Goal: Task Accomplishment & Management: Use online tool/utility

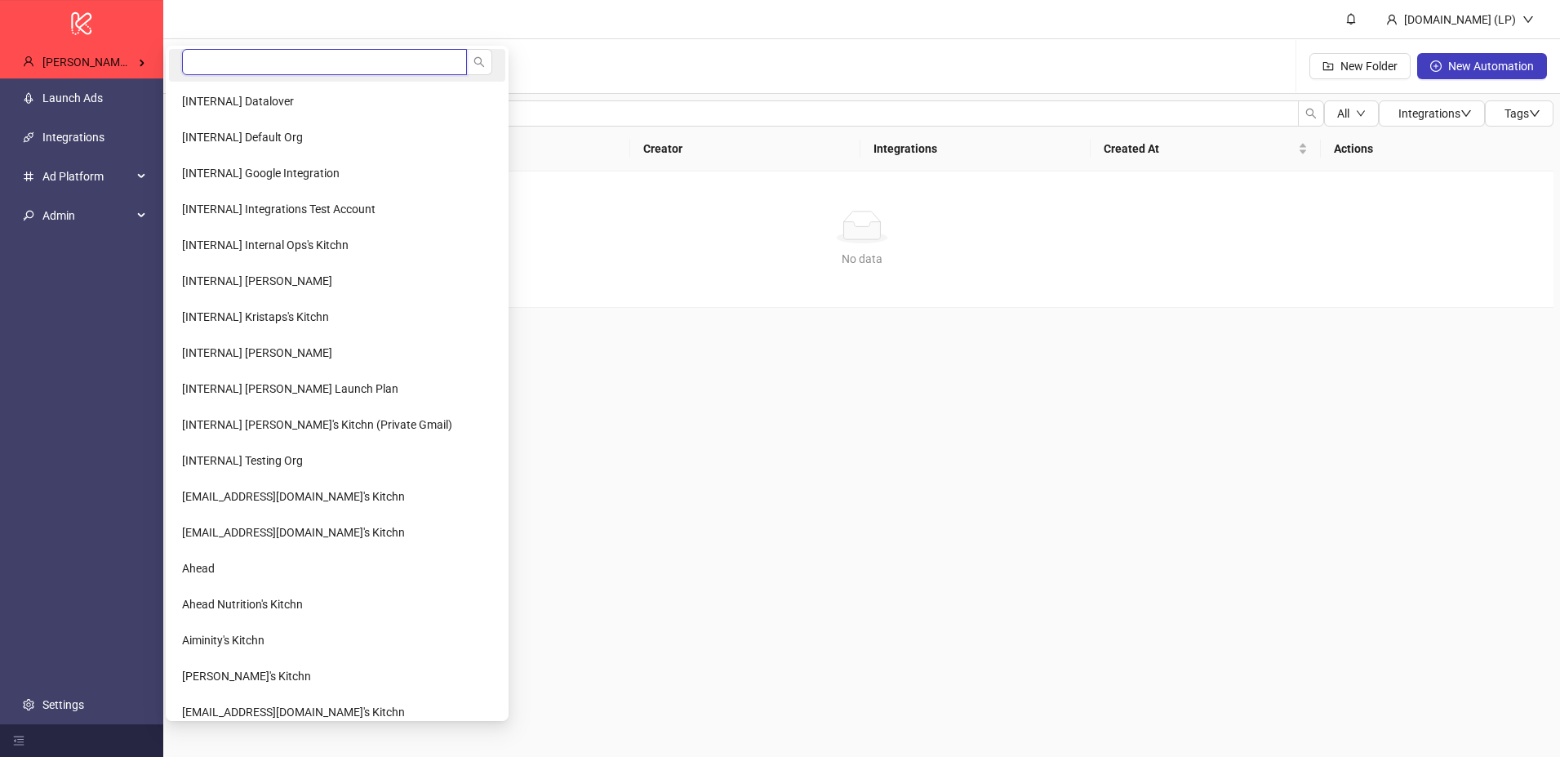
click at [262, 60] on input "search" at bounding box center [324, 62] width 285 height 26
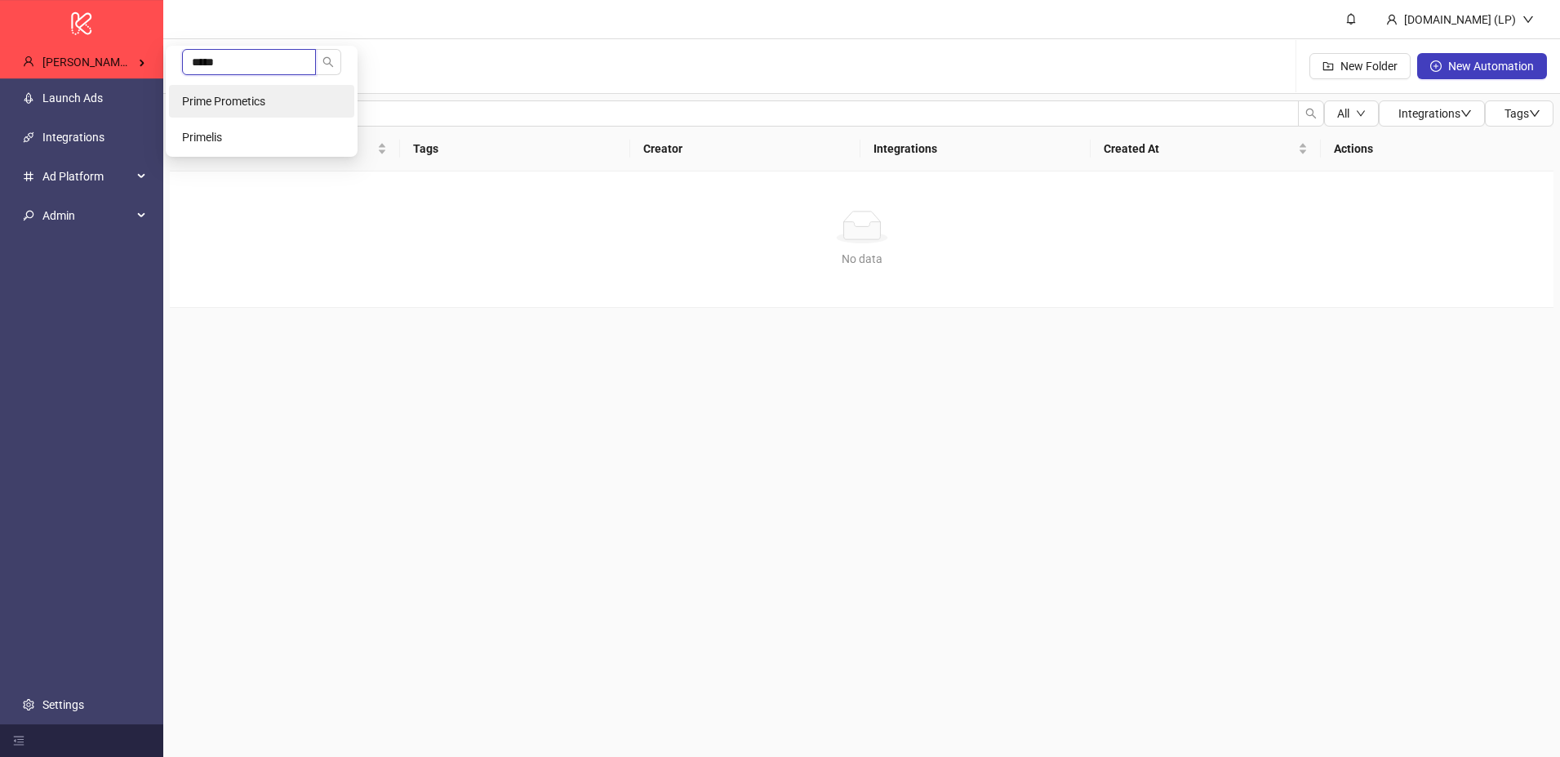
type input "*****"
click at [260, 100] on span "Prime Prometics" at bounding box center [223, 101] width 83 height 13
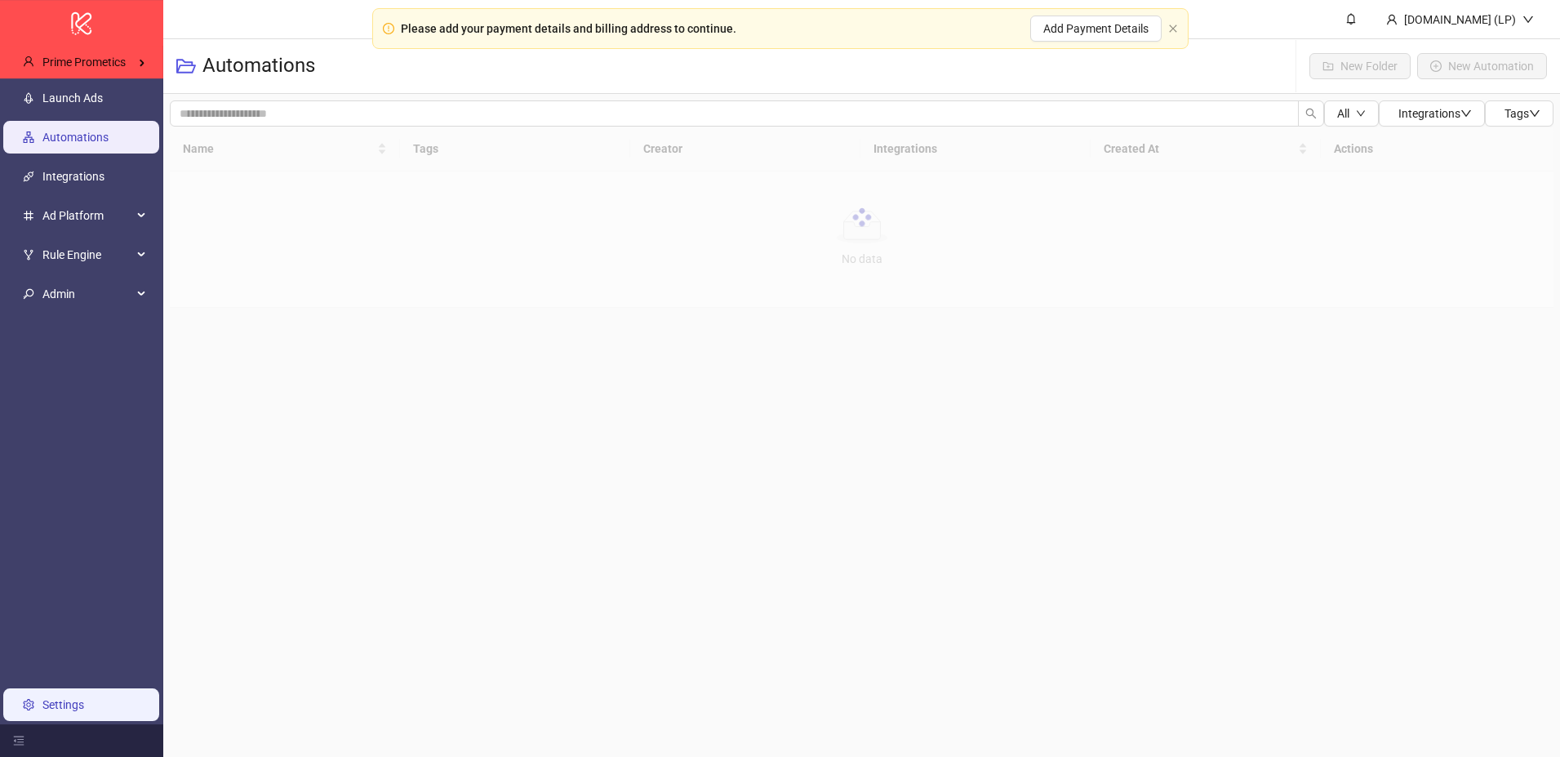
click at [53, 703] on link "Settings" at bounding box center [63, 704] width 42 height 13
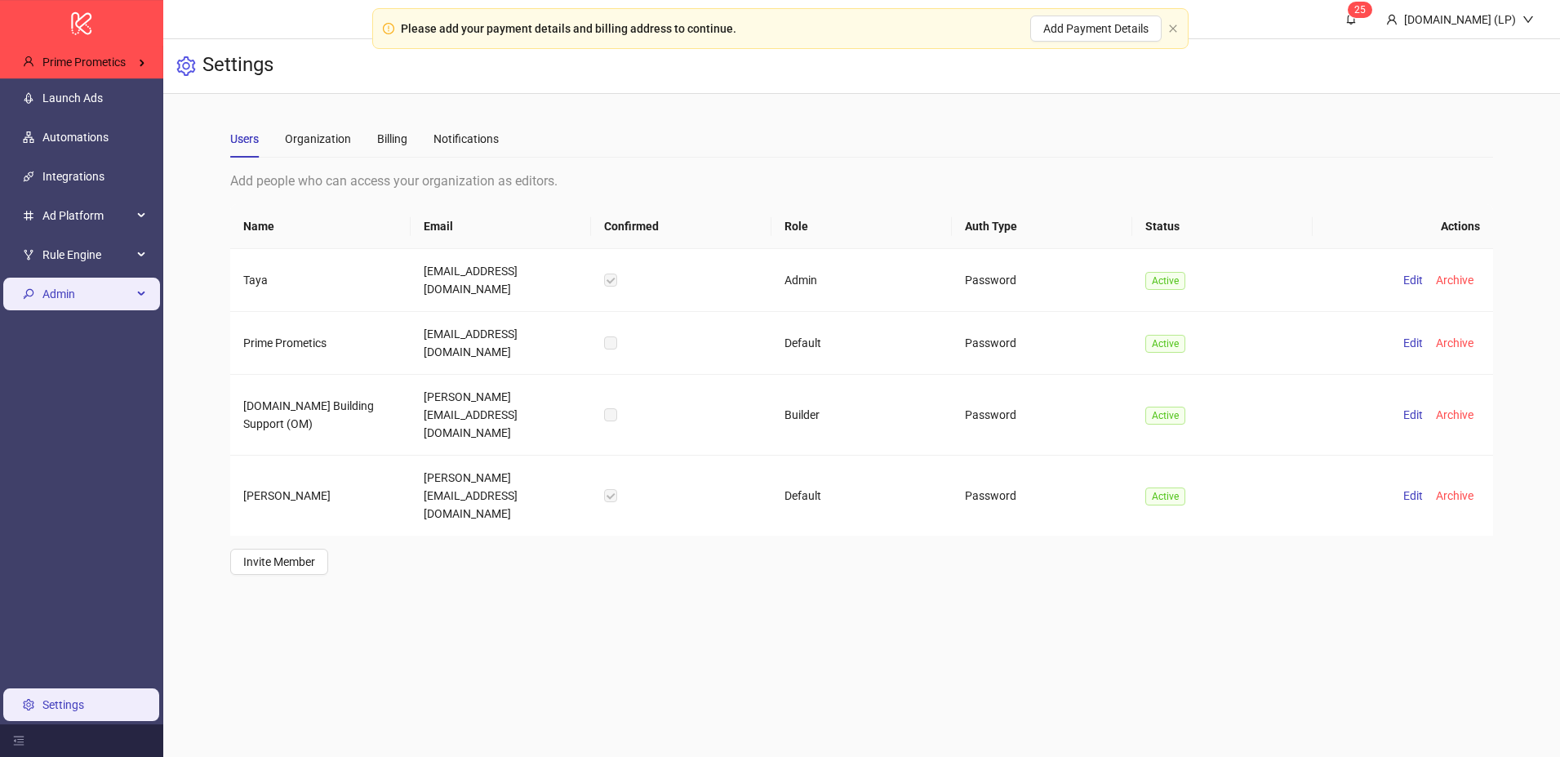
click at [78, 309] on span "Admin" at bounding box center [87, 294] width 90 height 33
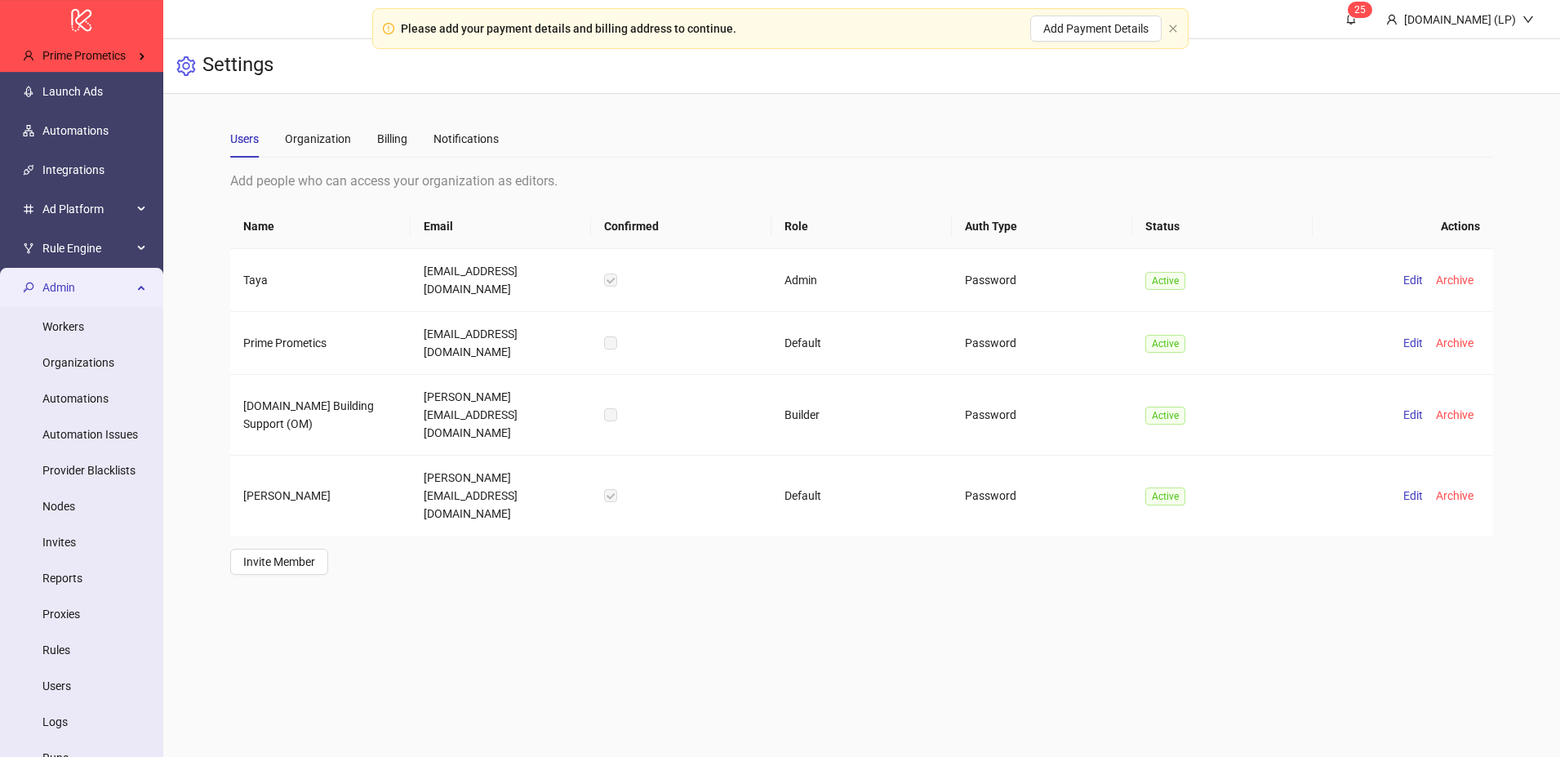
click at [93, 289] on span "Admin" at bounding box center [87, 287] width 90 height 33
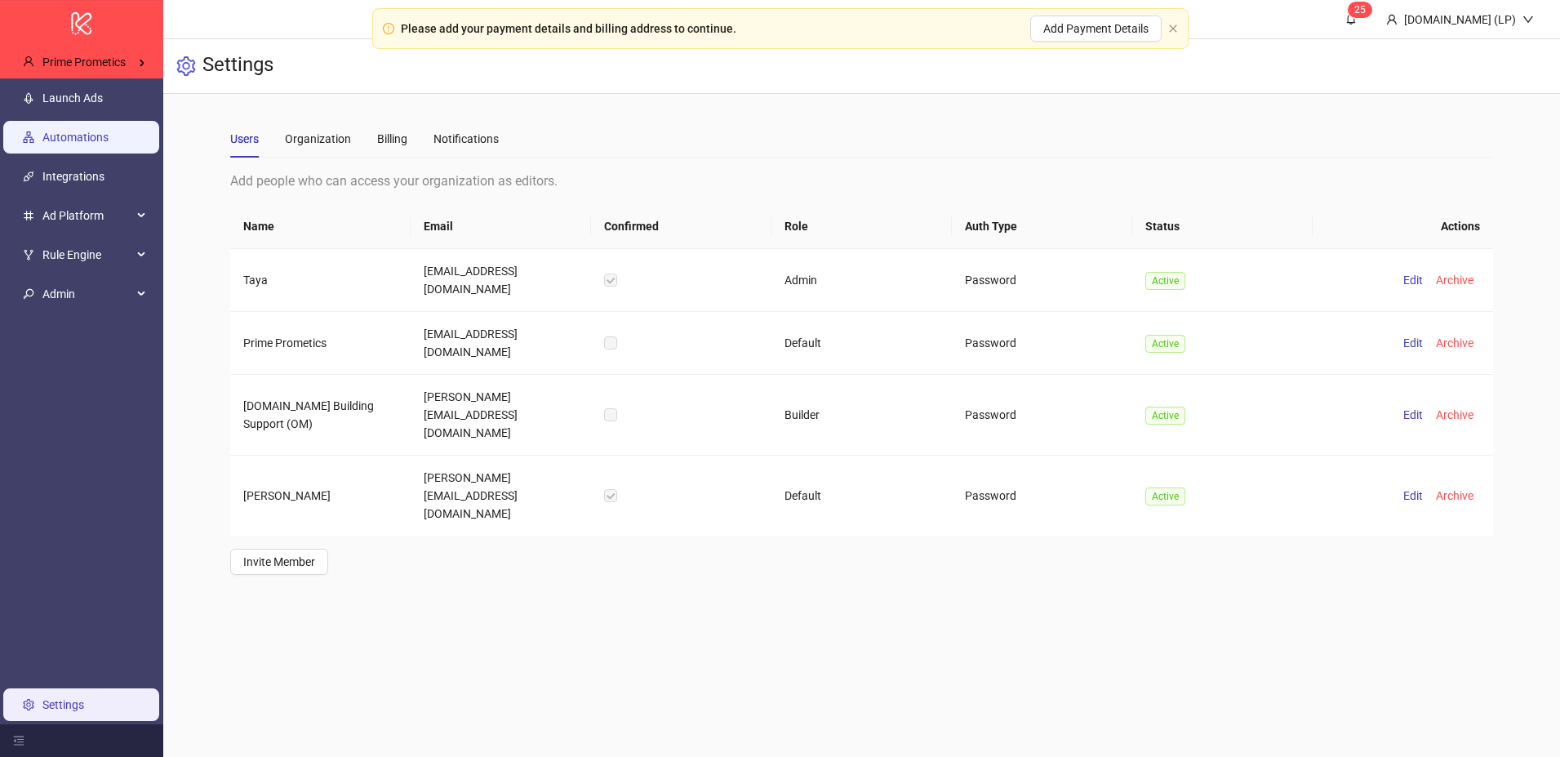
click at [91, 135] on link "Automations" at bounding box center [75, 137] width 66 height 13
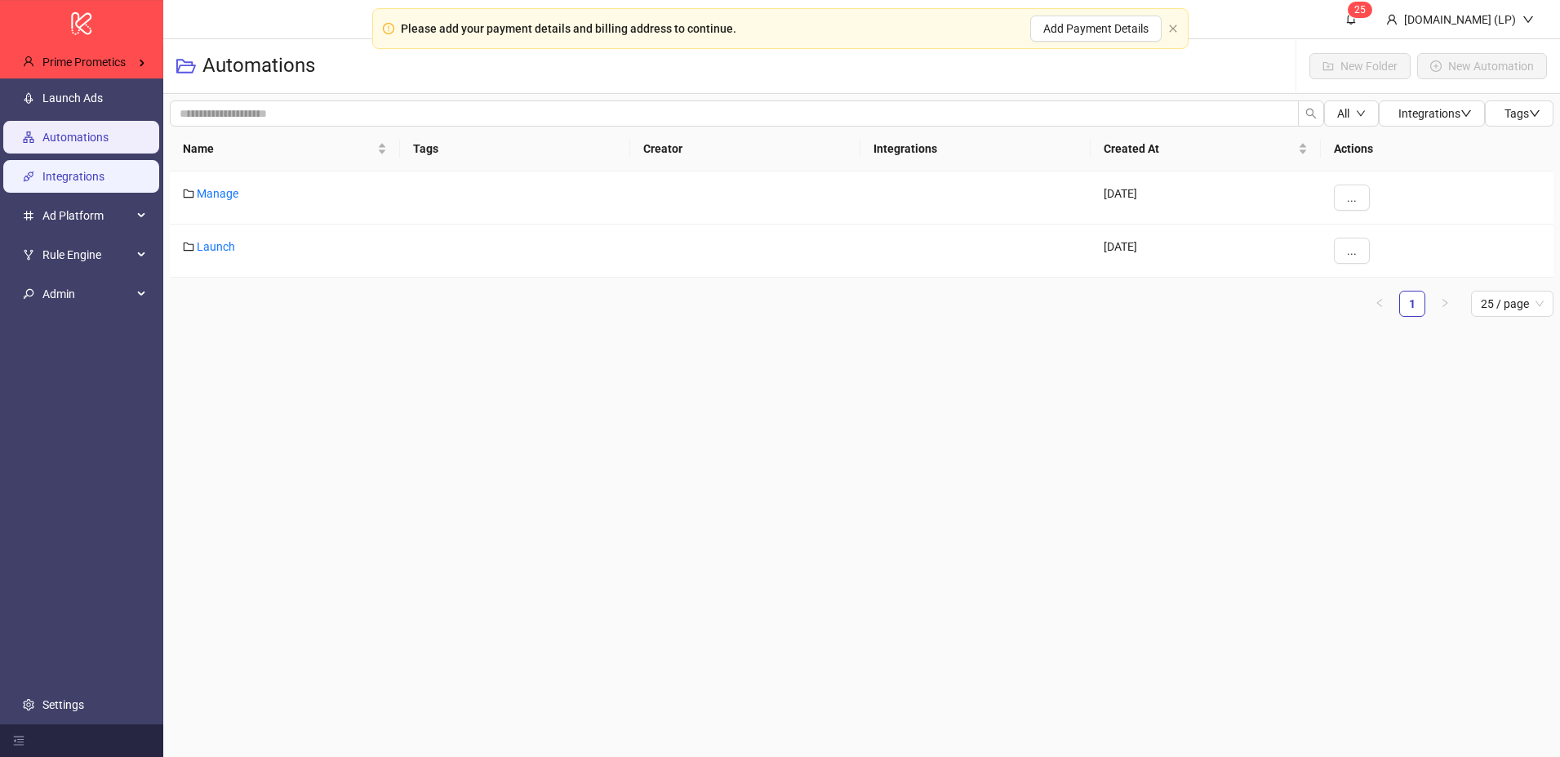
click at [78, 183] on link "Integrations" at bounding box center [73, 176] width 62 height 13
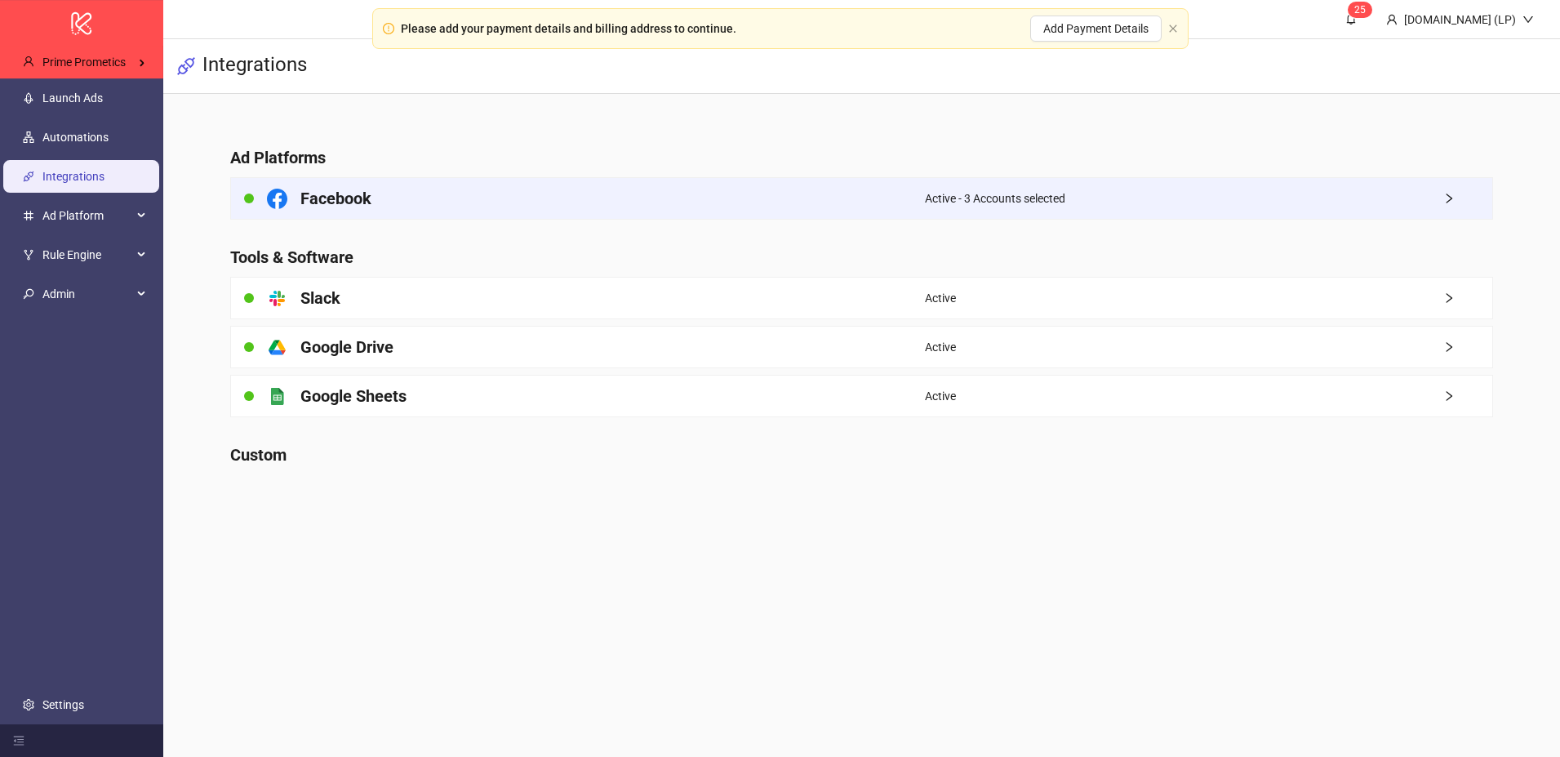
click at [492, 199] on div "Facebook" at bounding box center [578, 198] width 694 height 41
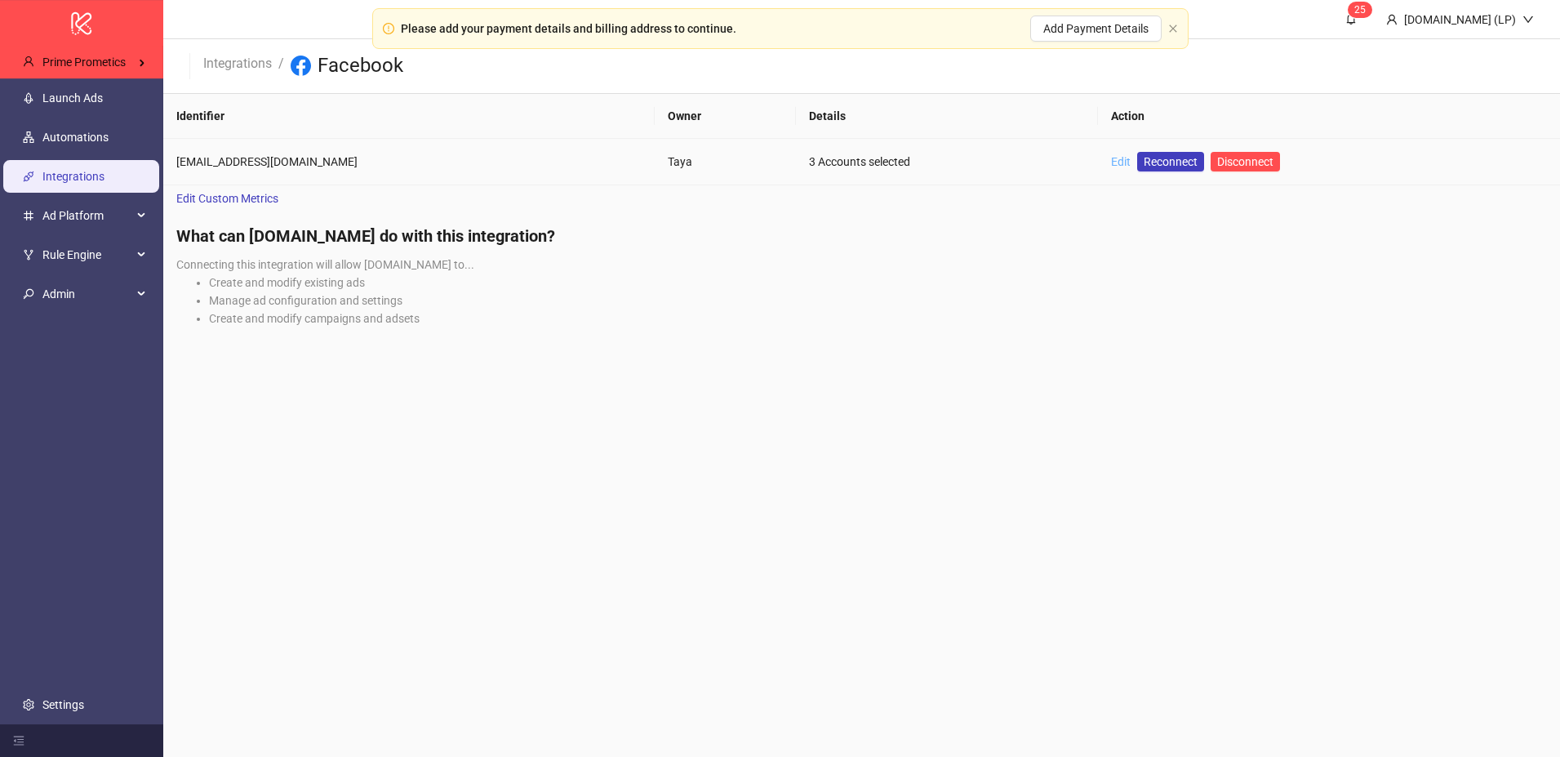
click at [1111, 163] on link "Edit" at bounding box center [1121, 161] width 20 height 13
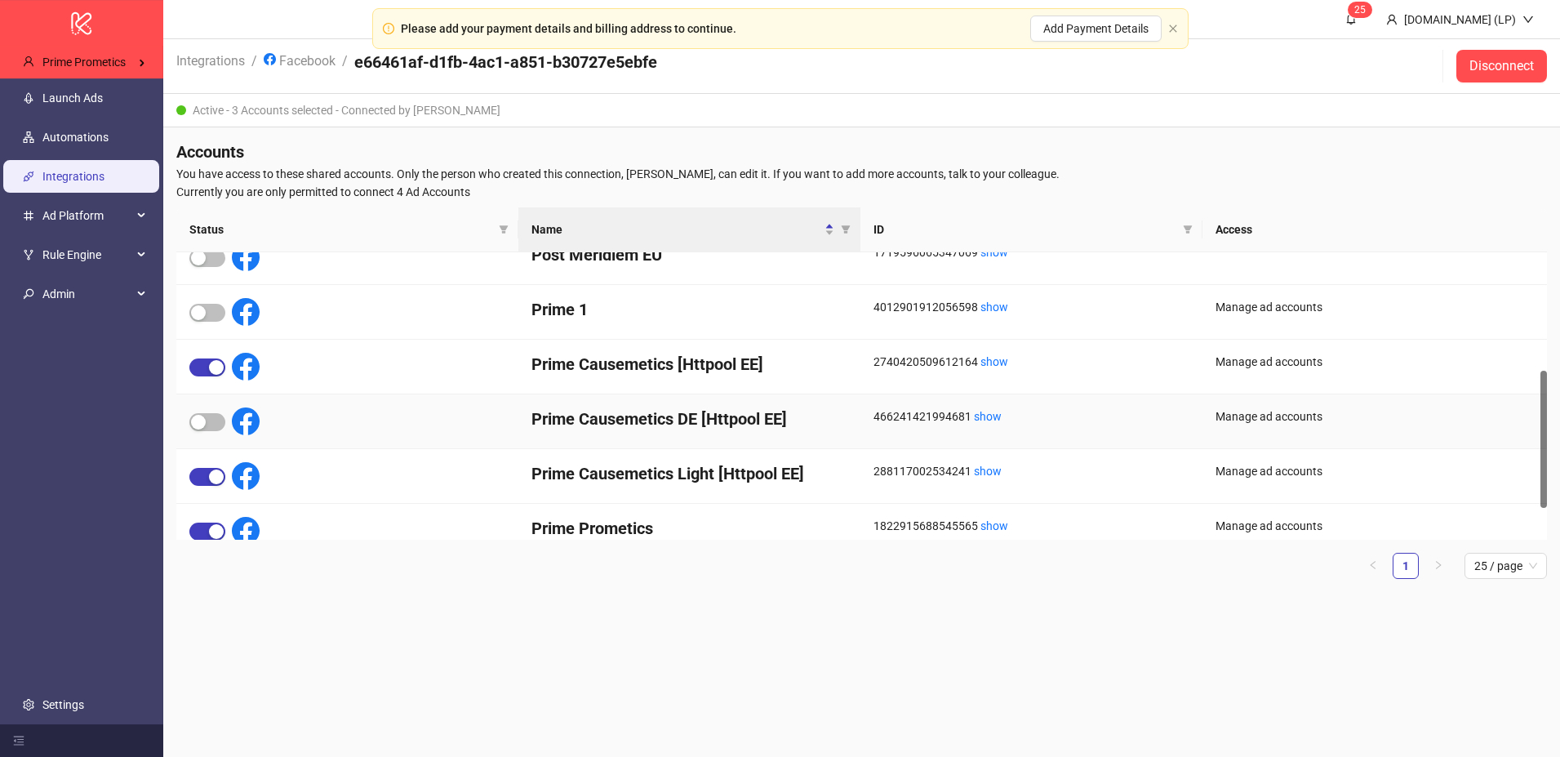
scroll to position [314, 0]
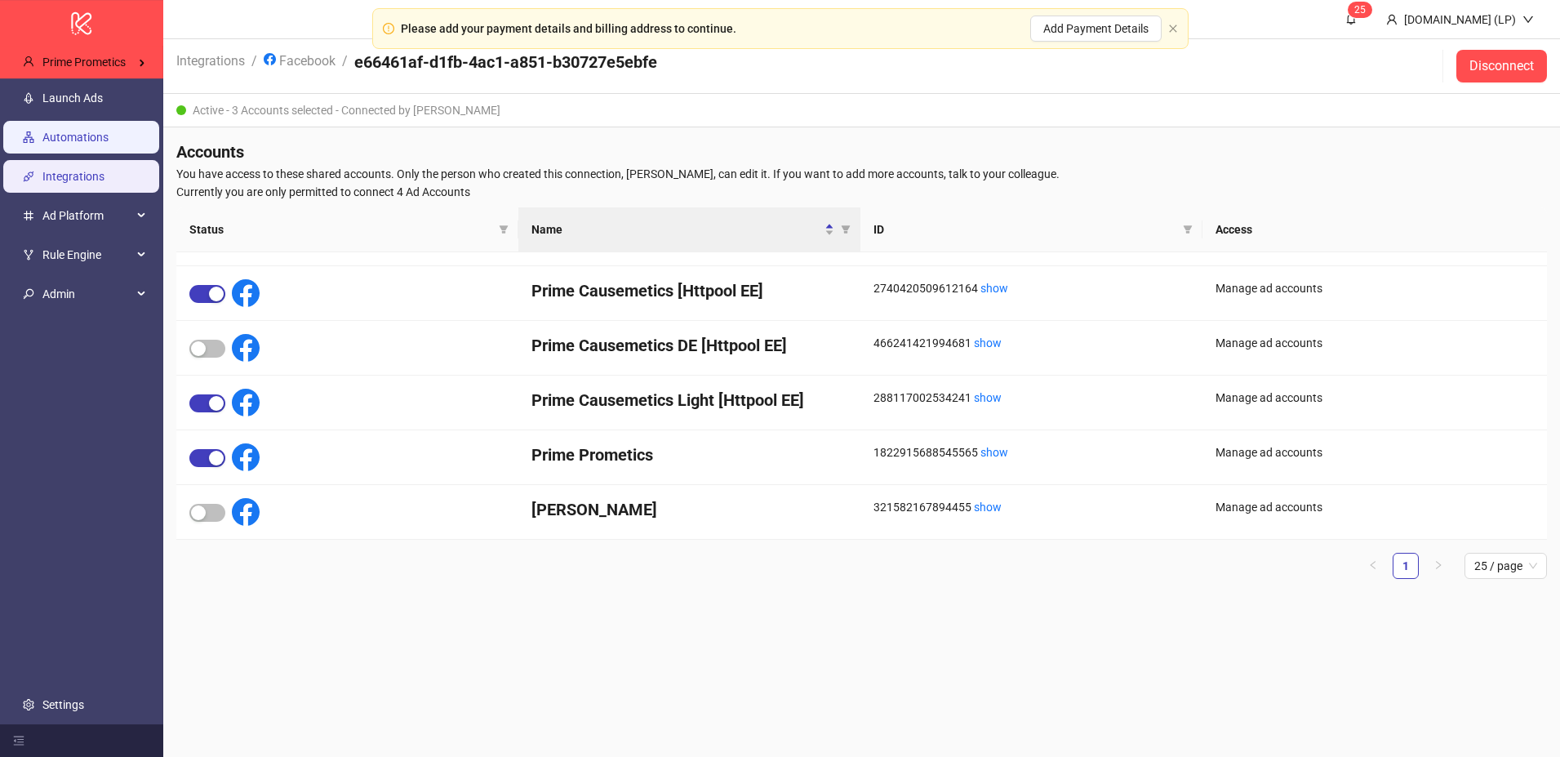
click at [109, 131] on link "Automations" at bounding box center [75, 137] width 66 height 13
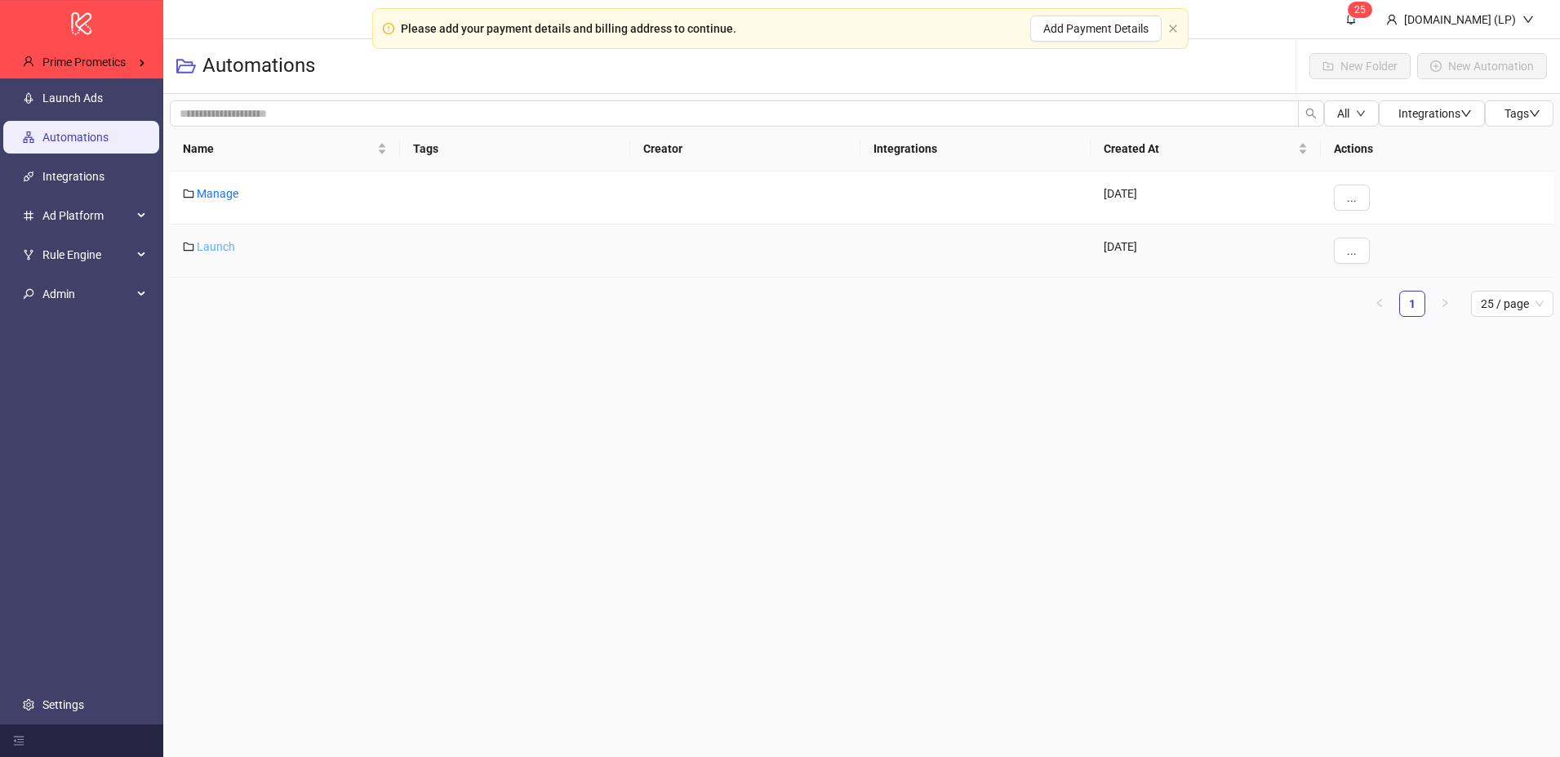
click at [231, 252] on link "Launch" at bounding box center [216, 246] width 38 height 13
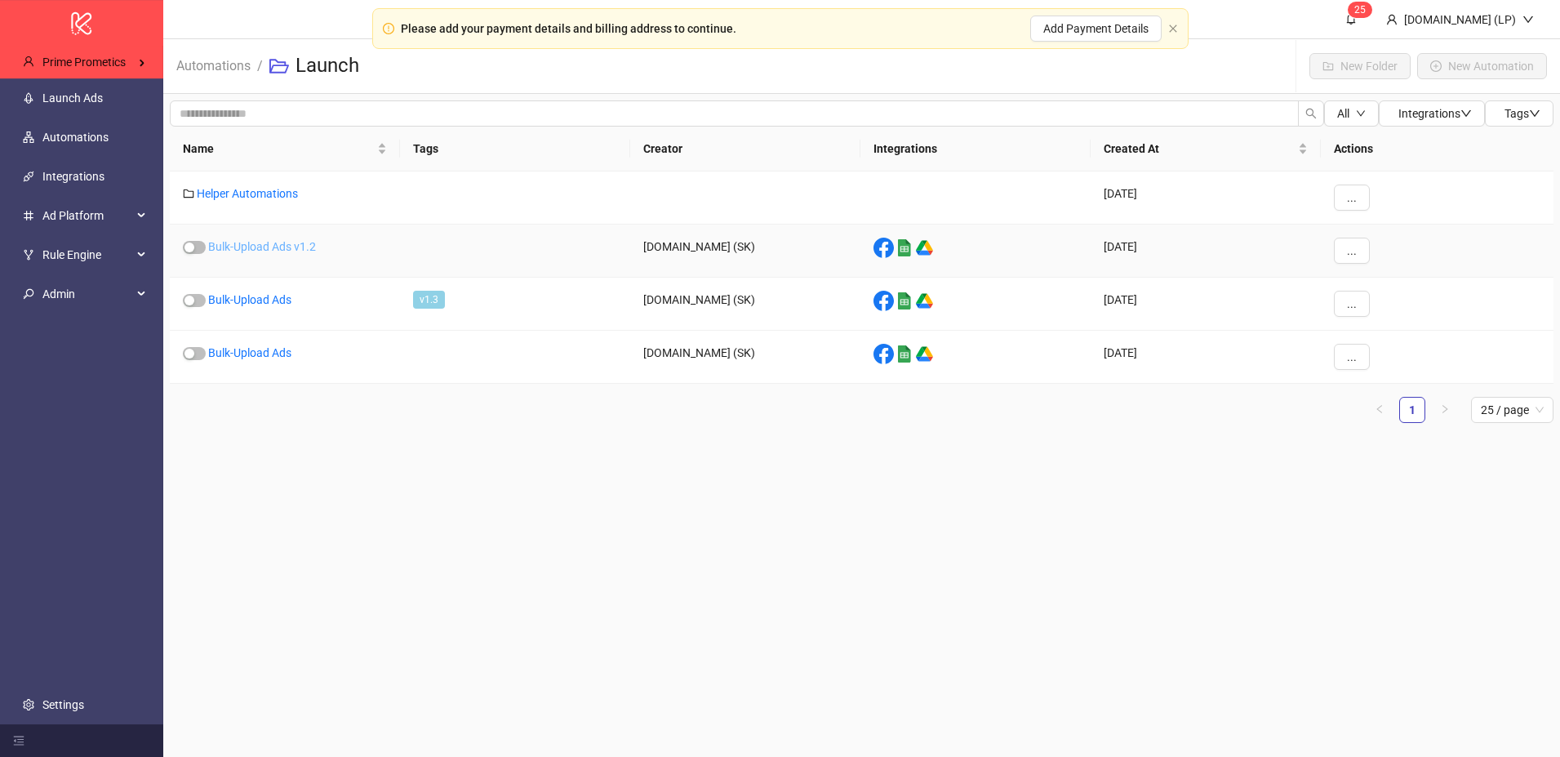
click at [314, 244] on link "Bulk-Upload Ads v1.2" at bounding box center [262, 246] width 108 height 13
click at [275, 295] on link "Bulk-Upload Ads" at bounding box center [249, 299] width 83 height 13
click at [253, 351] on link "Bulk-Upload Ads" at bounding box center [249, 352] width 83 height 13
click at [114, 263] on span "Rule Engine" at bounding box center [87, 254] width 90 height 33
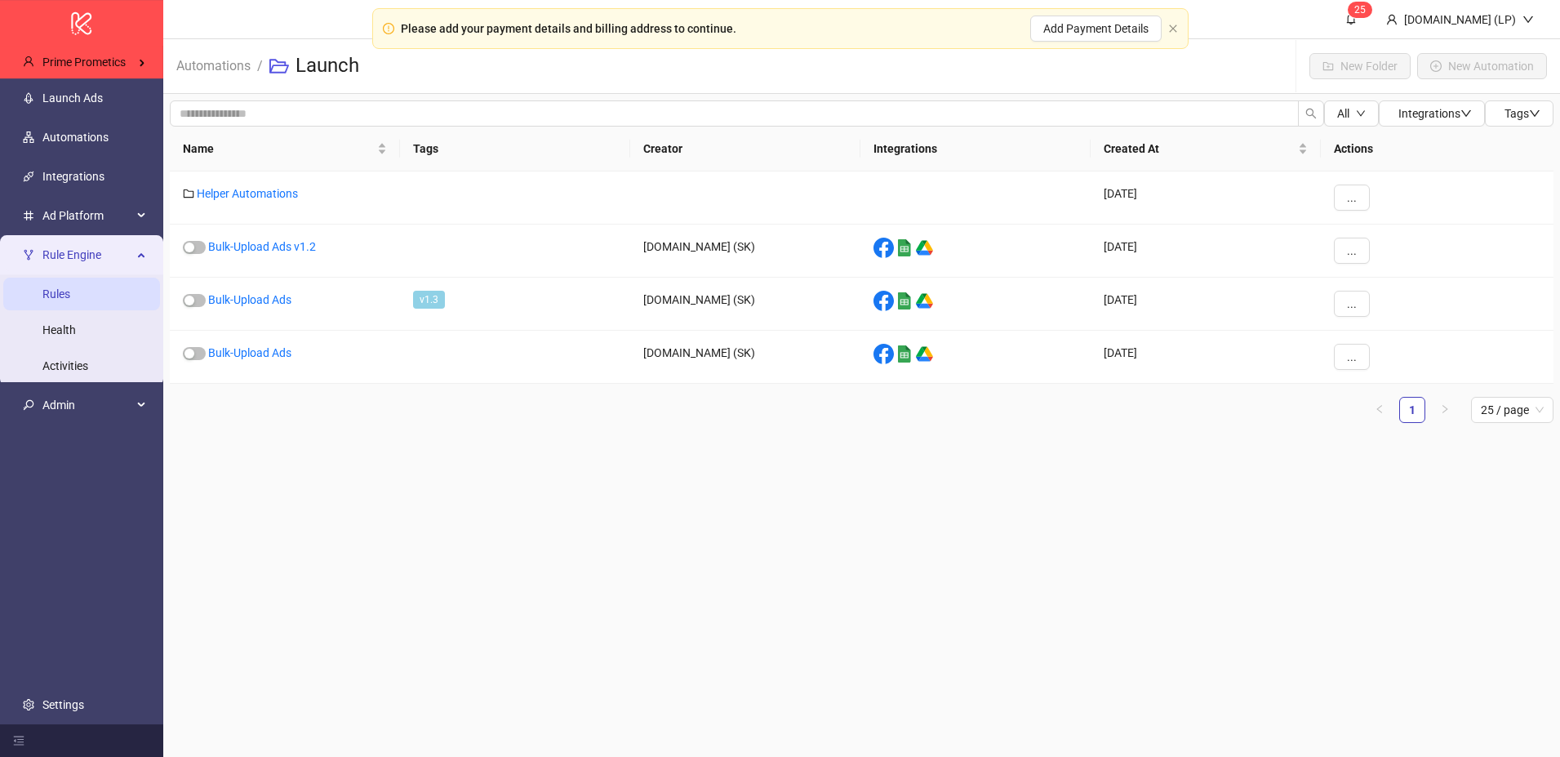
click at [65, 297] on link "Rules" at bounding box center [56, 293] width 28 height 13
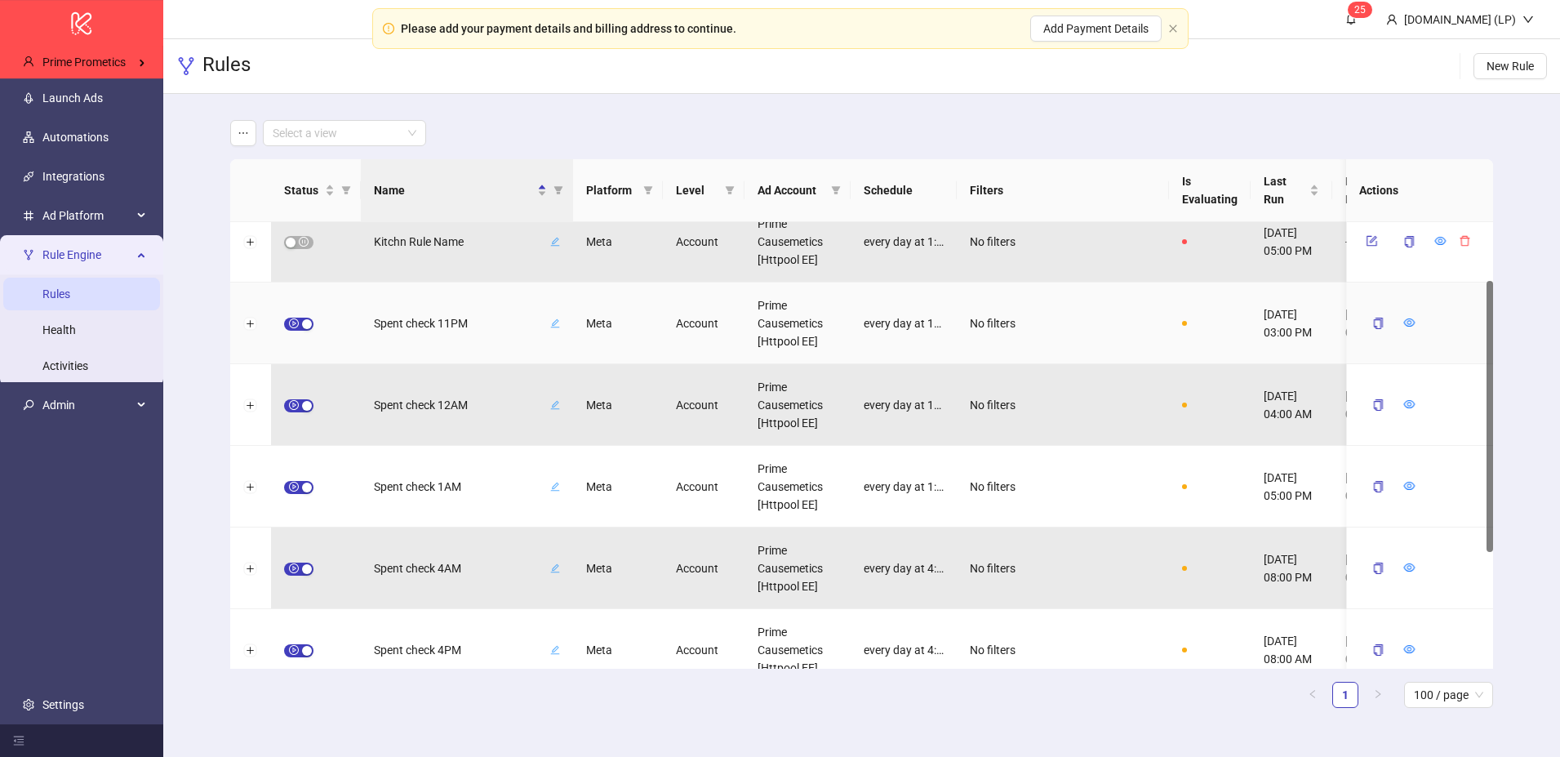
scroll to position [107, 0]
click at [253, 326] on div at bounding box center [250, 319] width 41 height 82
click at [254, 320] on button "Expand row" at bounding box center [250, 320] width 13 height 13
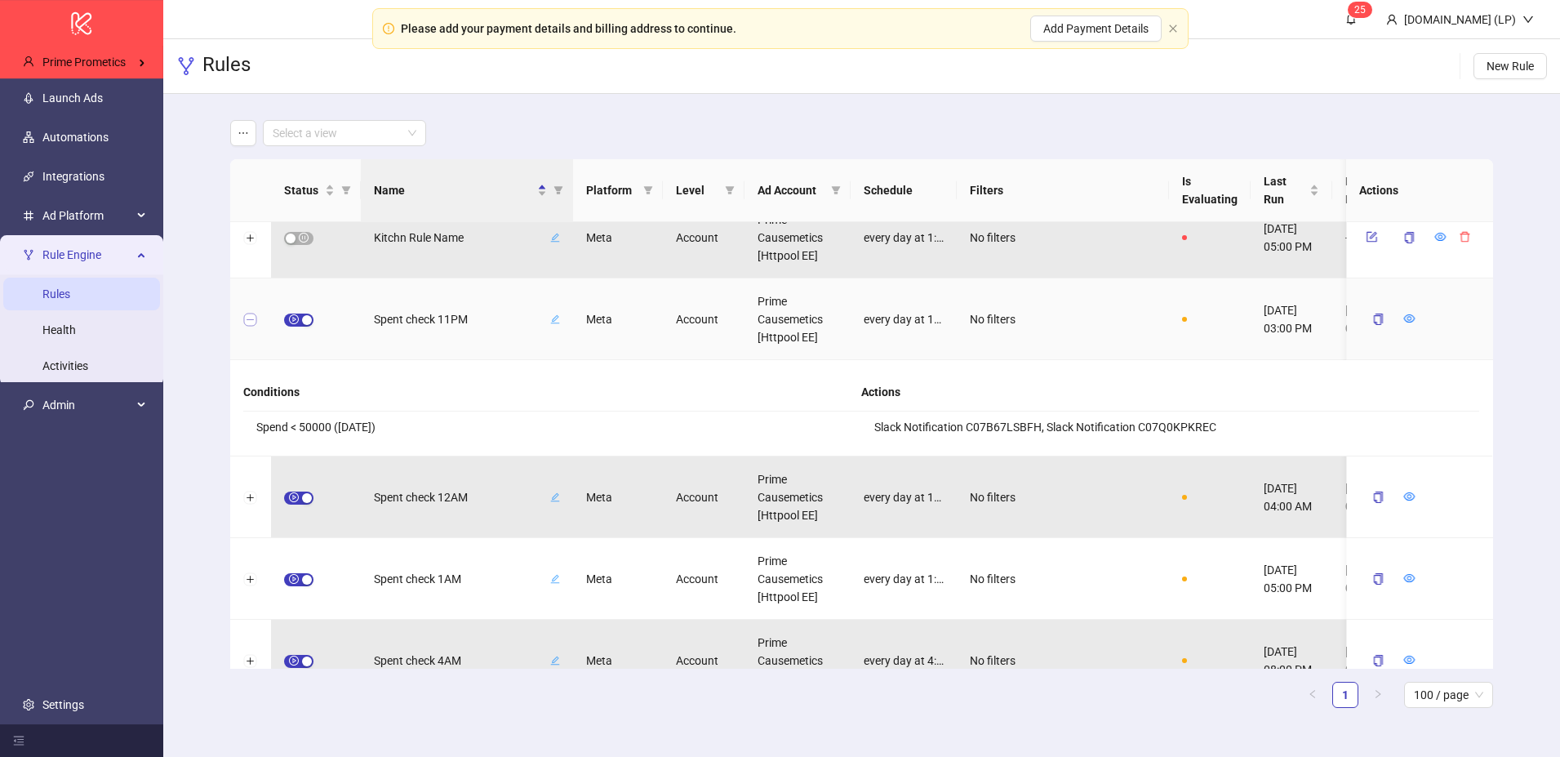
click at [254, 320] on button "Collapse row" at bounding box center [250, 320] width 13 height 13
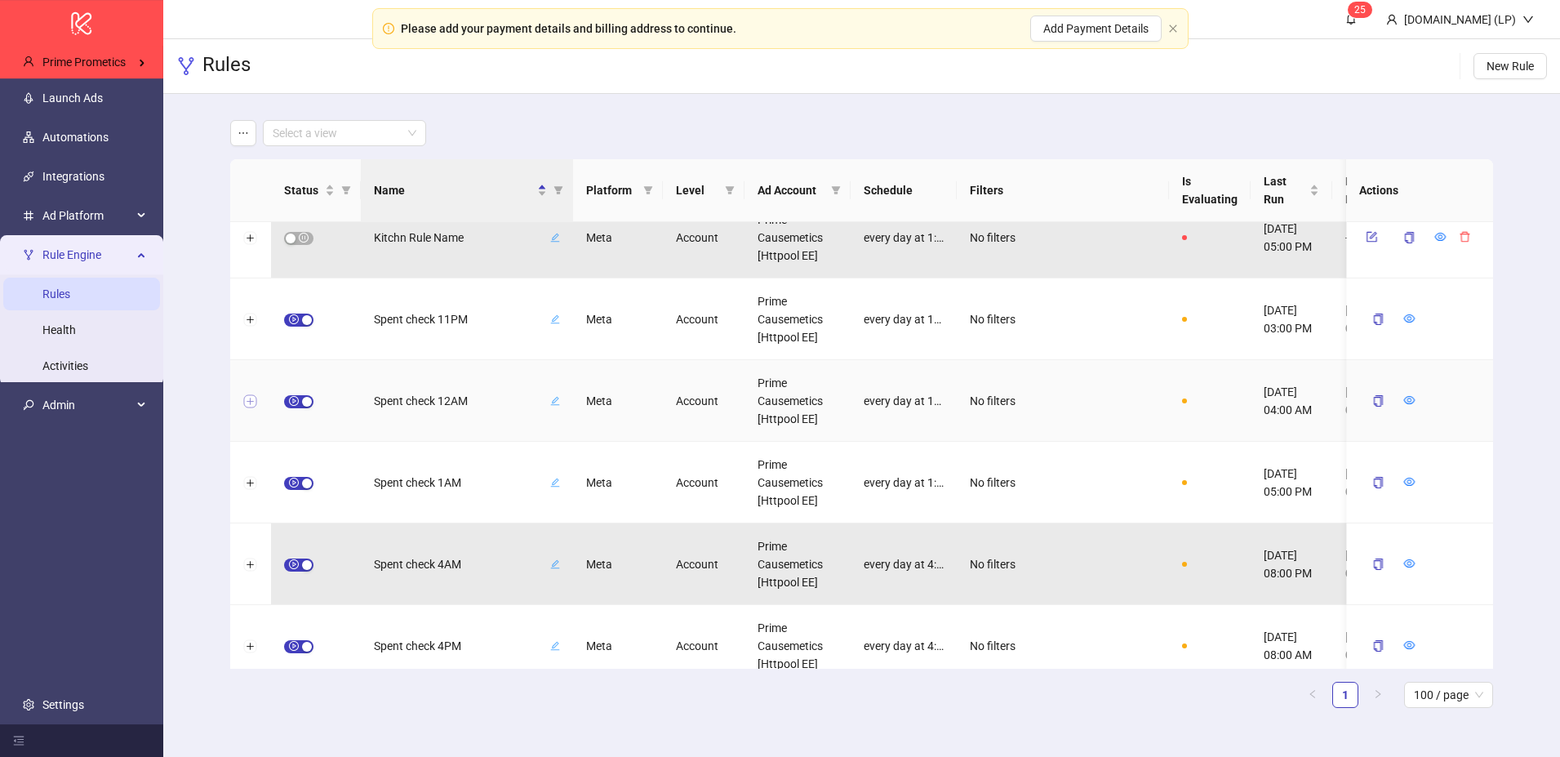
click at [254, 400] on button "Expand row" at bounding box center [250, 401] width 13 height 13
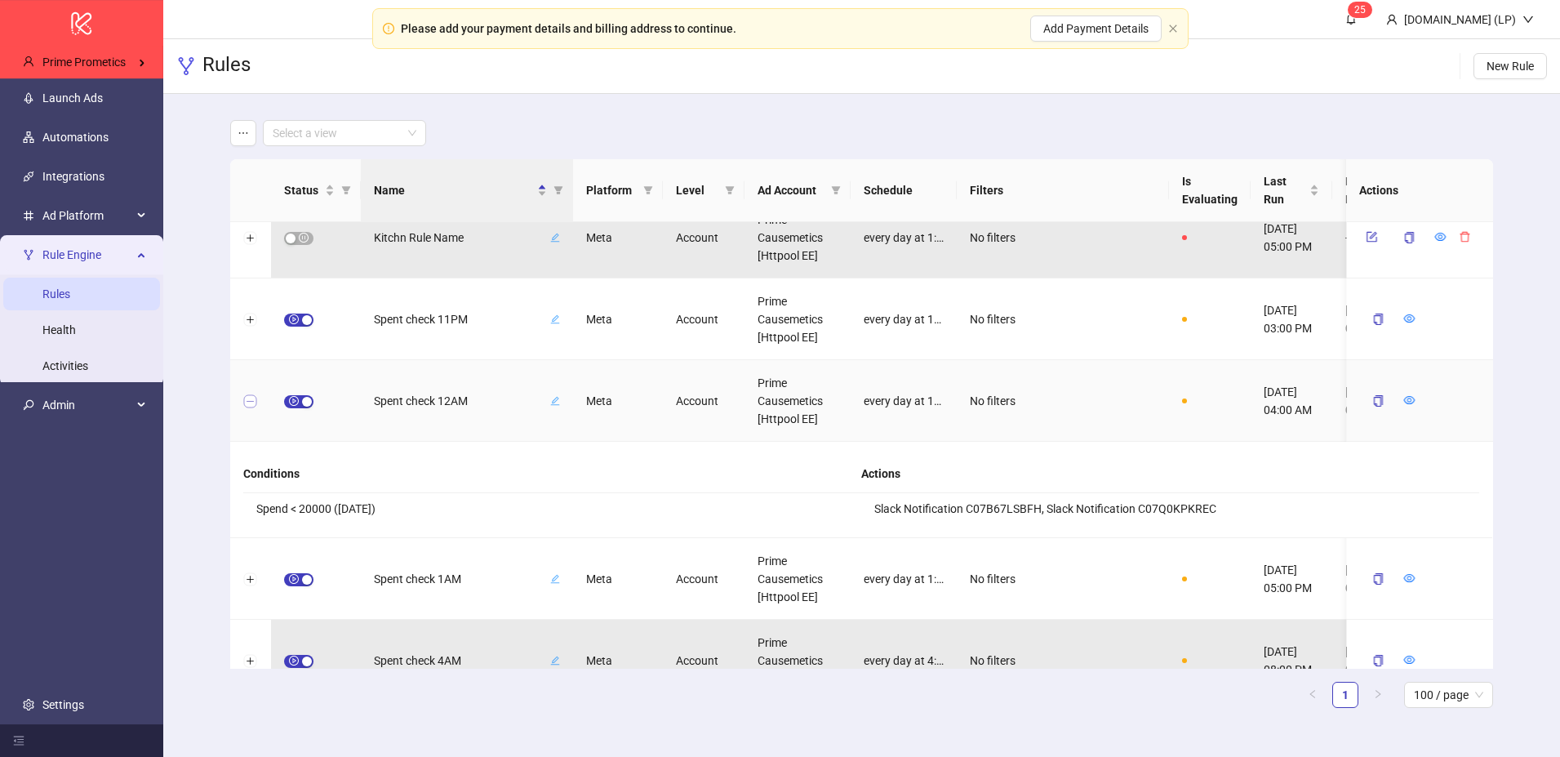
click at [254, 400] on button "Collapse row" at bounding box center [250, 401] width 13 height 13
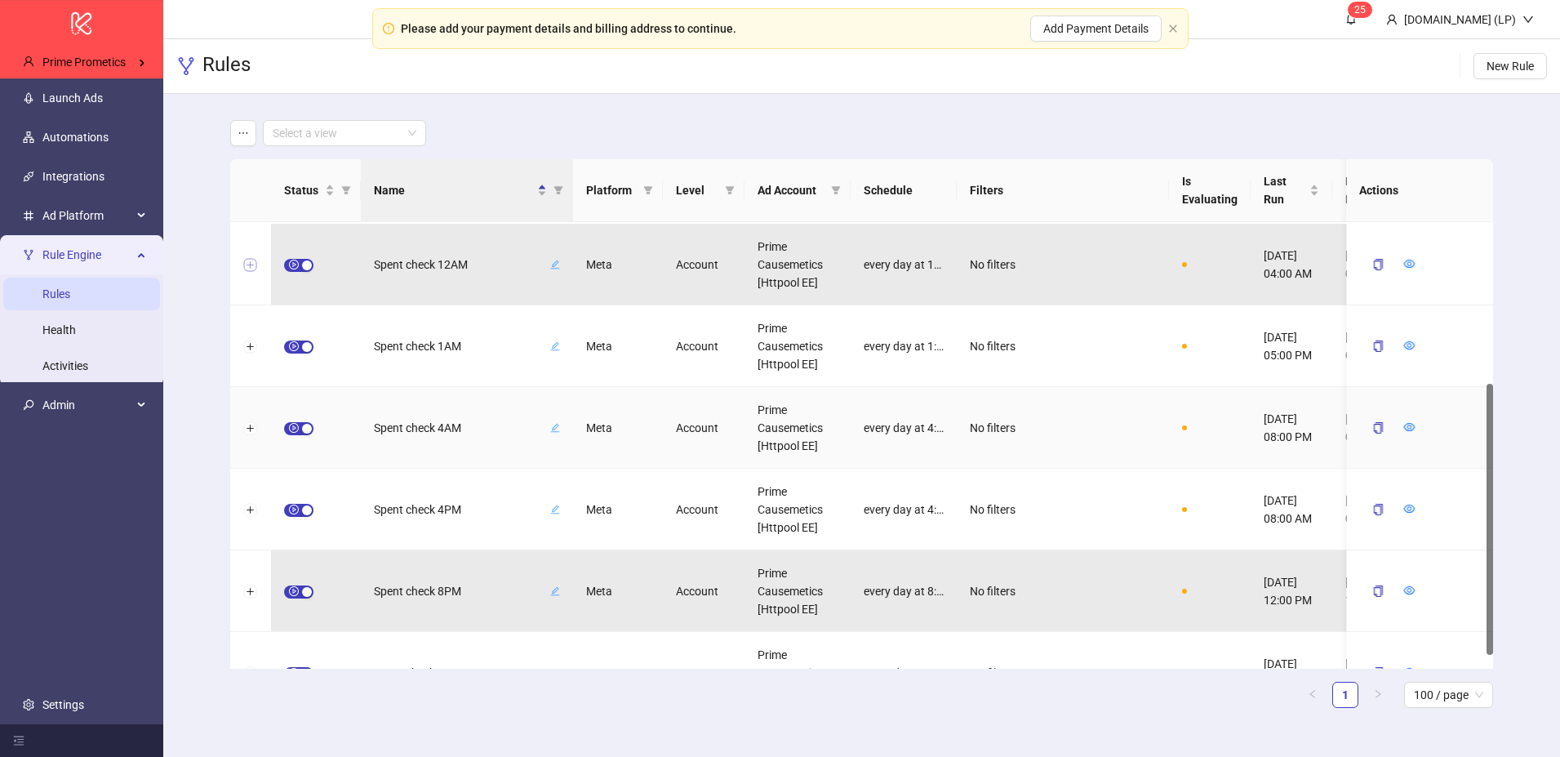
scroll to position [288, 0]
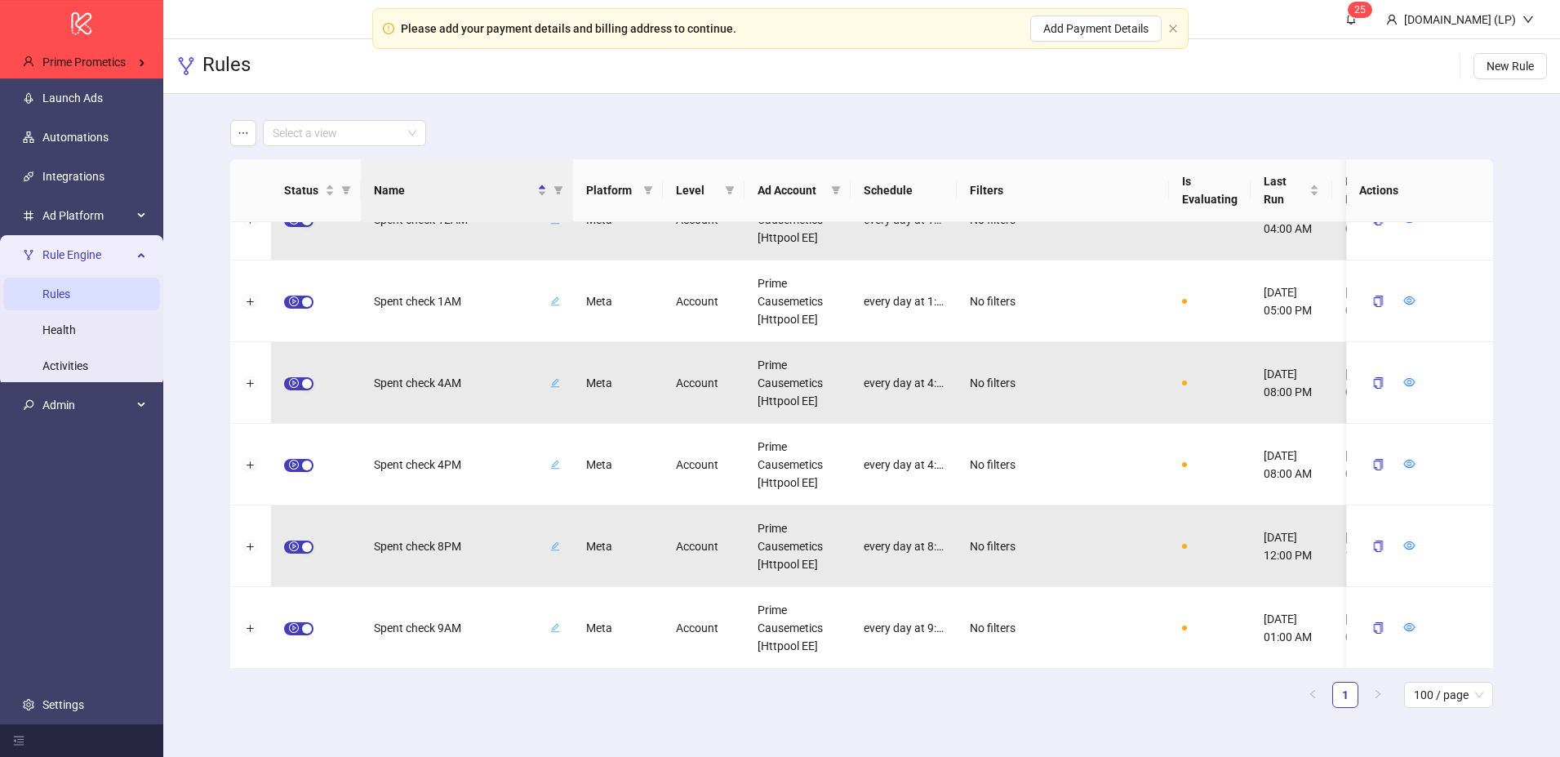
click at [128, 255] on span "Rule Engine" at bounding box center [87, 254] width 90 height 33
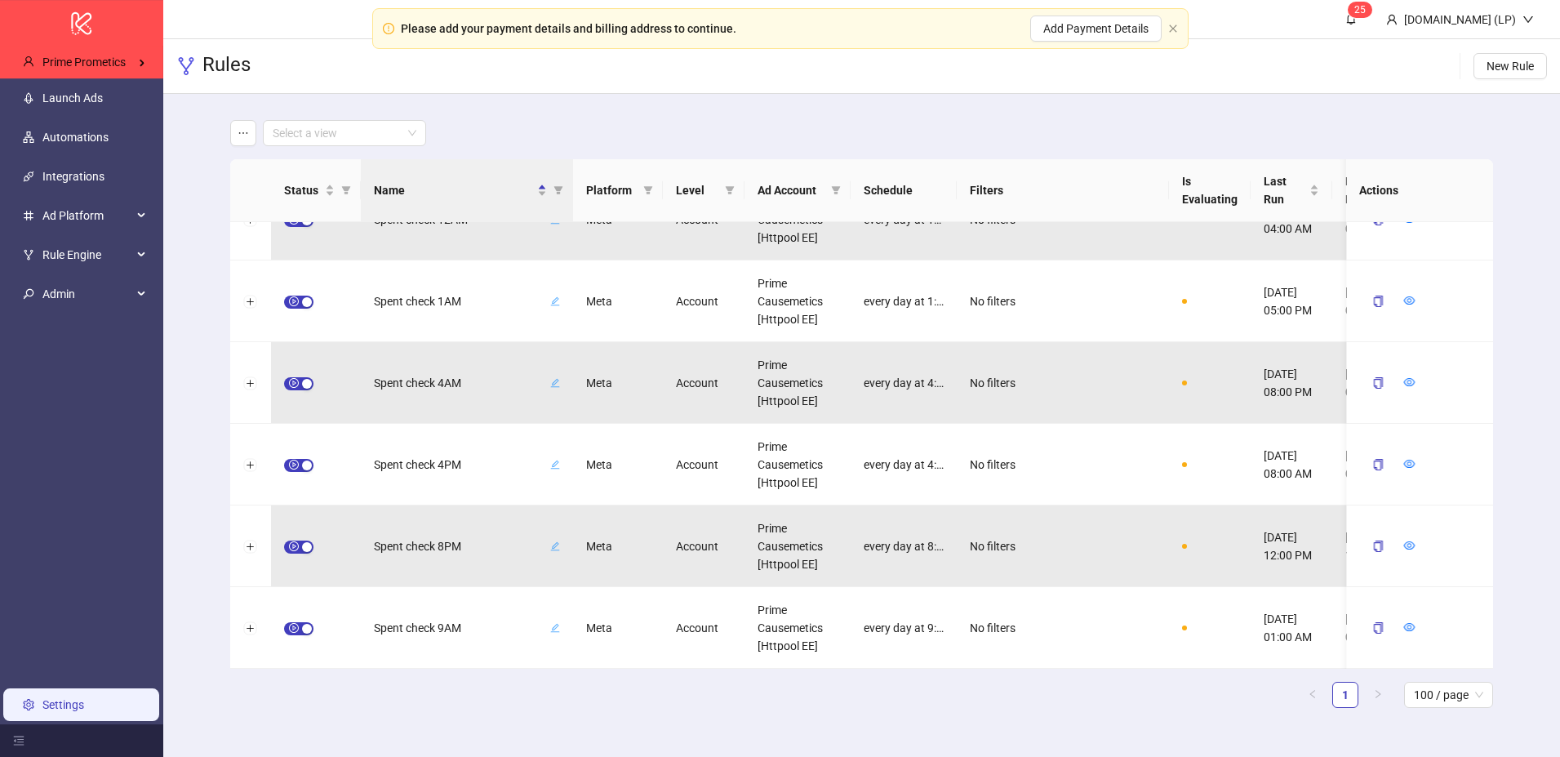
click at [82, 698] on link "Settings" at bounding box center [63, 704] width 42 height 13
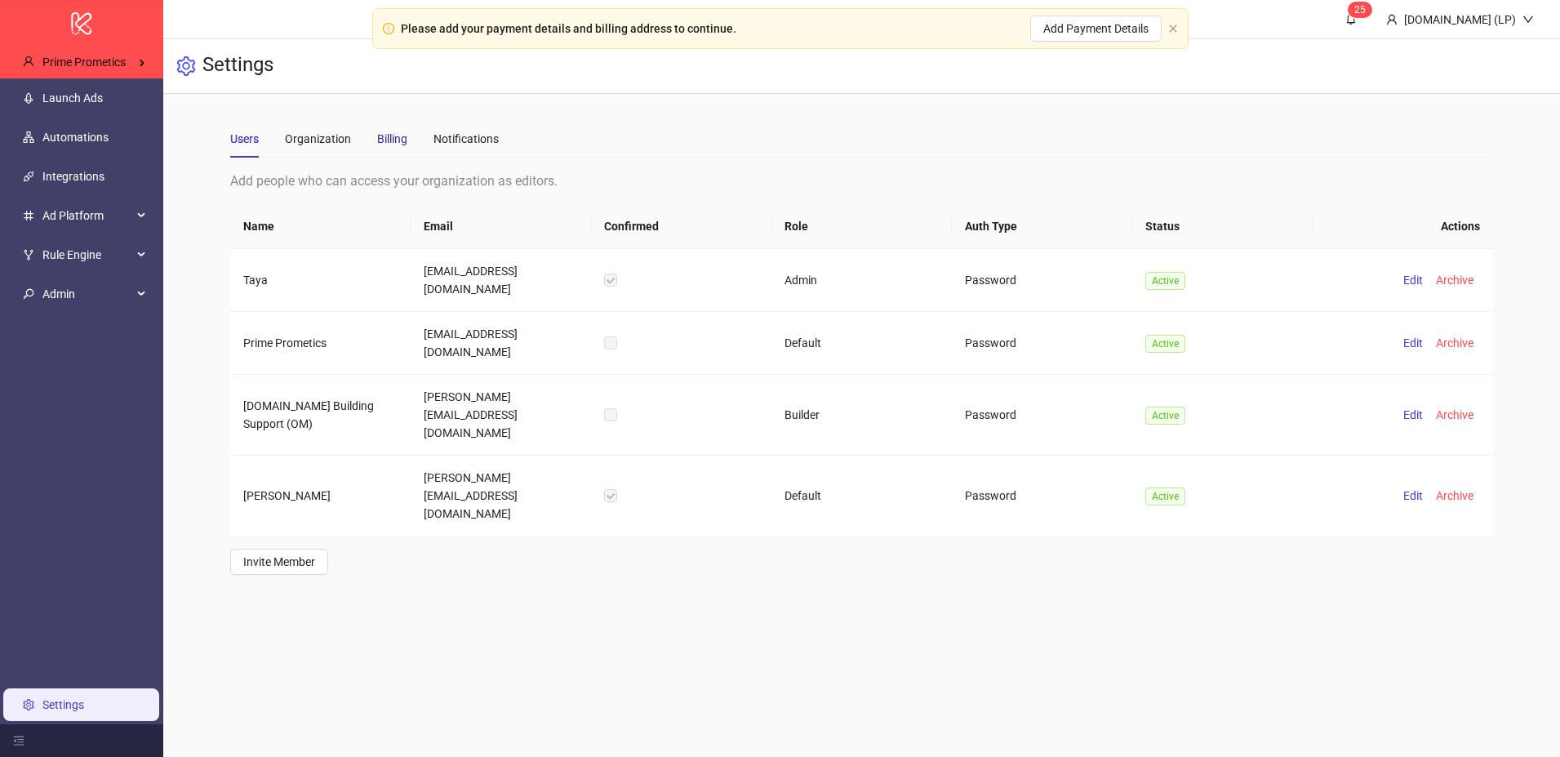
click at [384, 140] on div "Billing" at bounding box center [392, 139] width 30 height 18
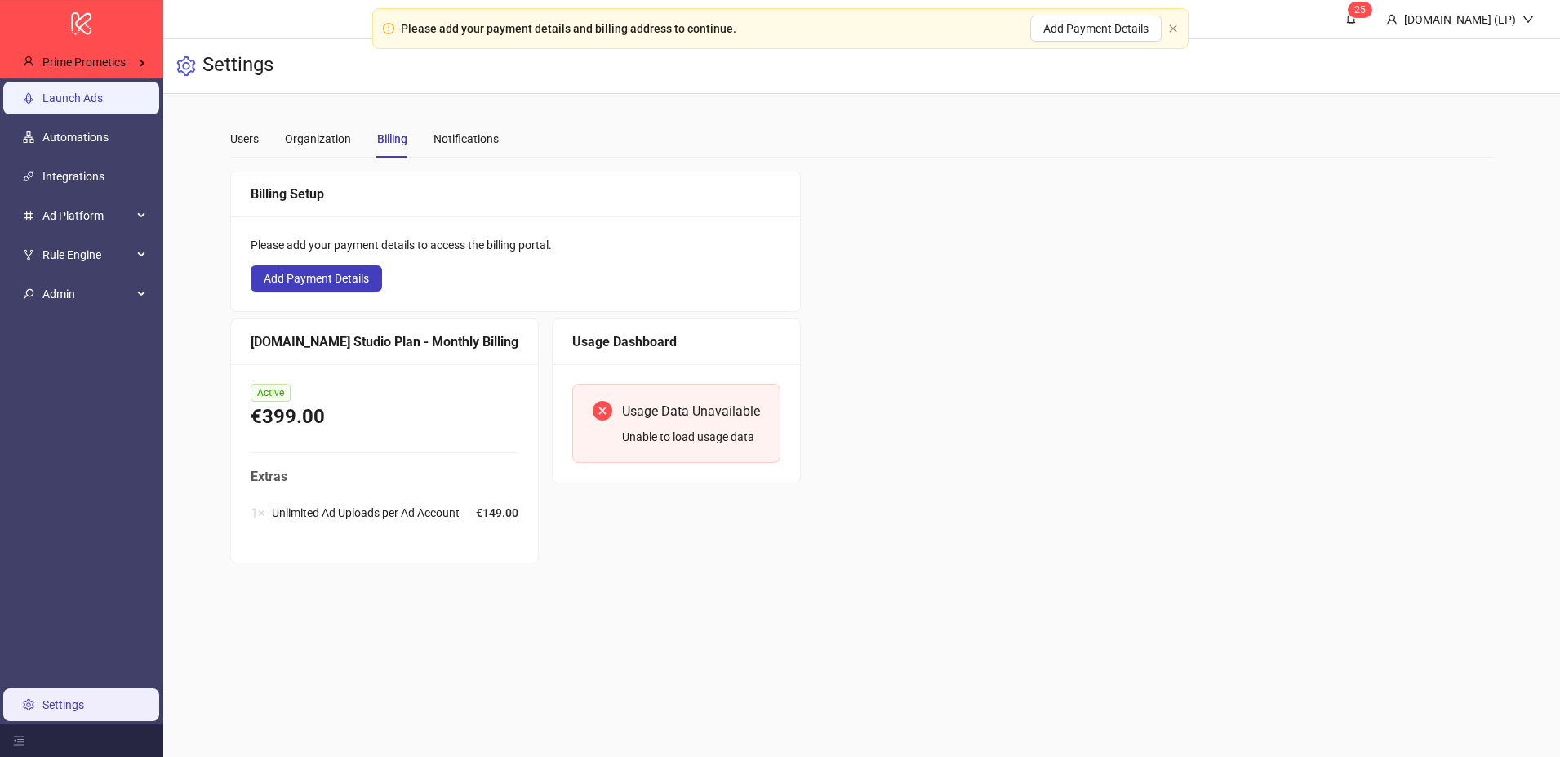
click at [103, 105] on link "Launch Ads" at bounding box center [72, 97] width 60 height 13
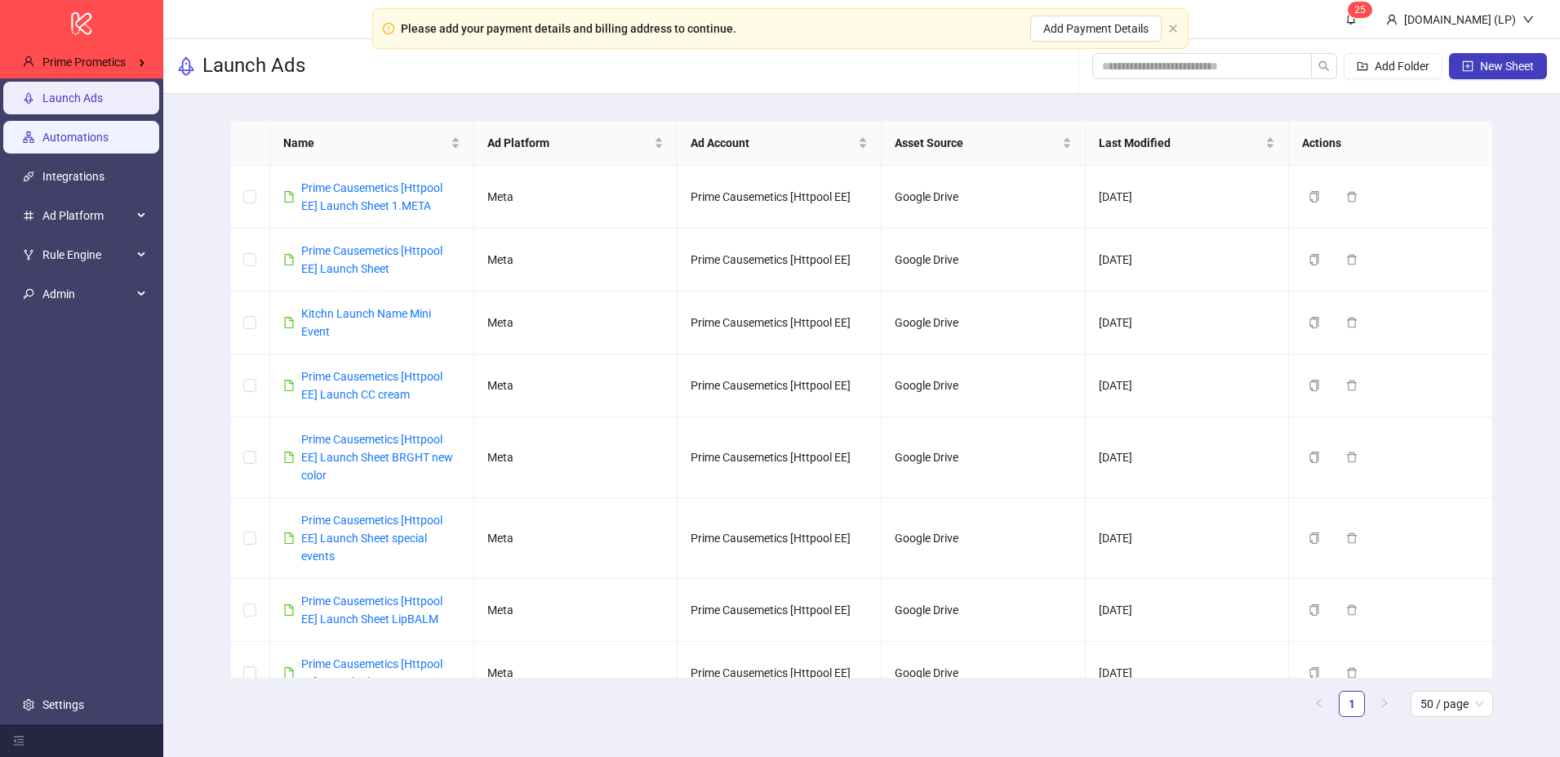
click at [43, 136] on link "Automations" at bounding box center [75, 137] width 66 height 13
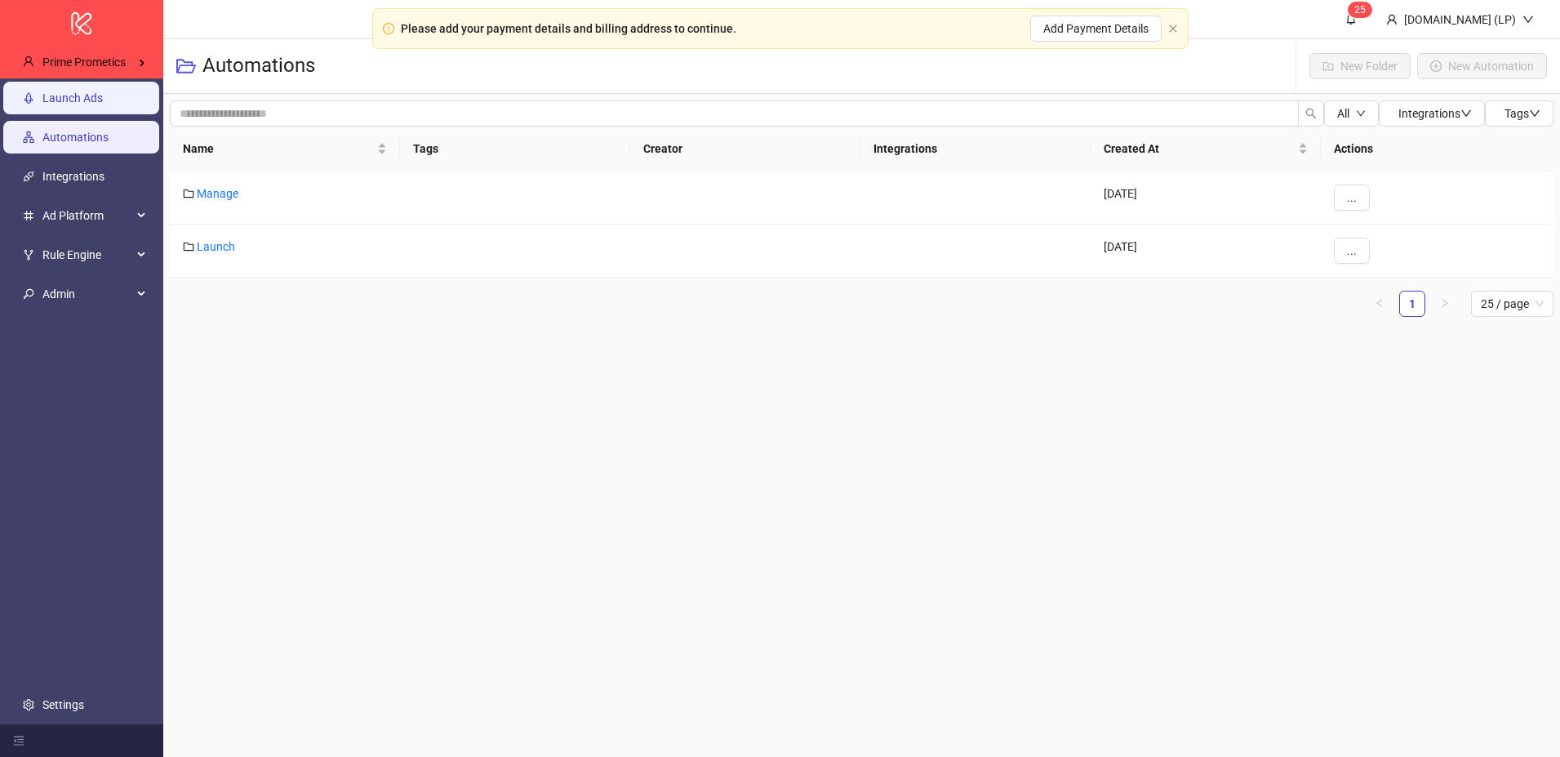
click at [103, 101] on link "Launch Ads" at bounding box center [72, 97] width 60 height 13
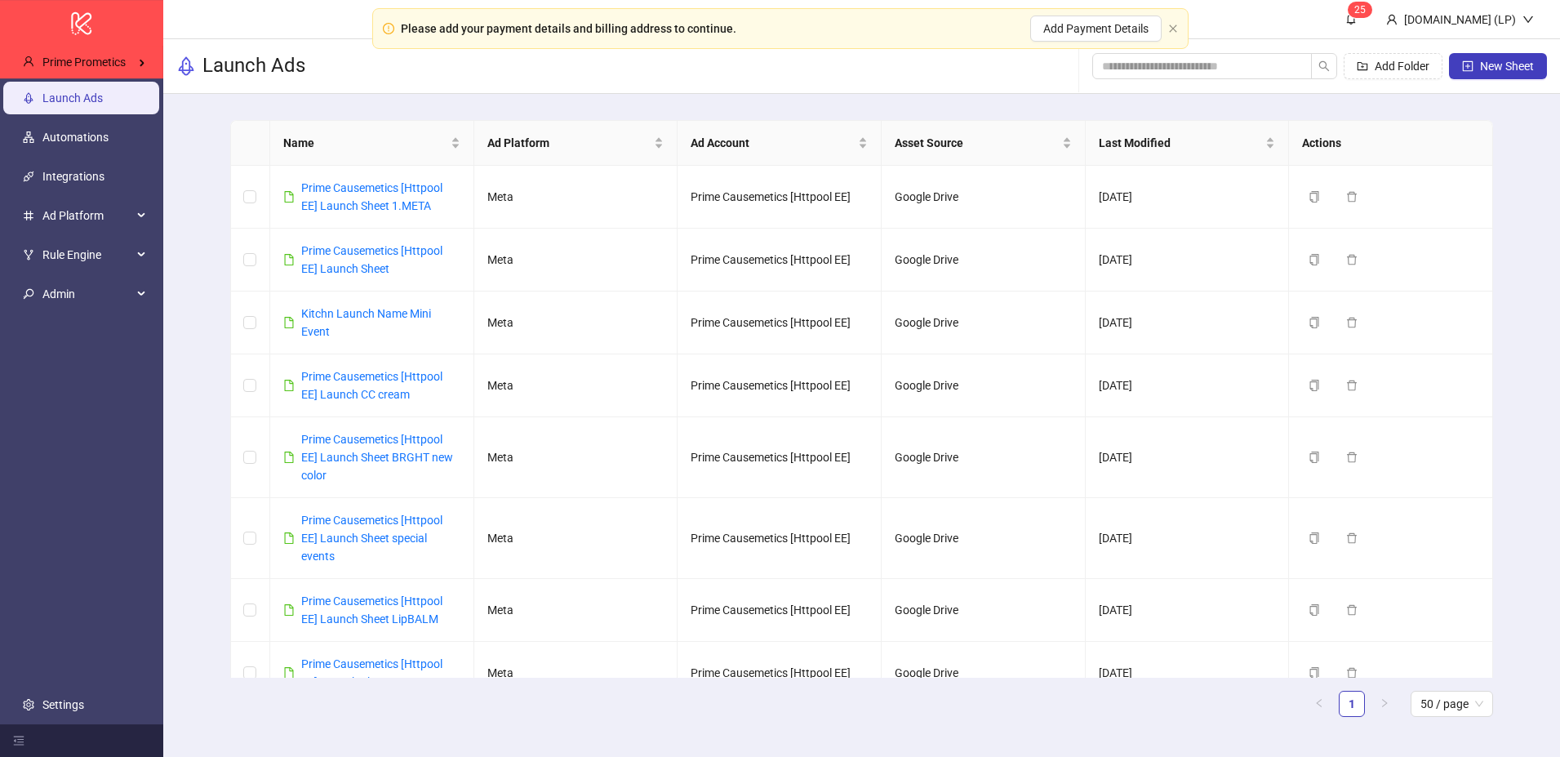
click at [94, 155] on ul "Launch Ads Automations Integrations Ad Platform Rule Engine Rules Health Activi…" at bounding box center [81, 401] width 163 height 646
click at [100, 141] on link "Automations" at bounding box center [75, 137] width 66 height 13
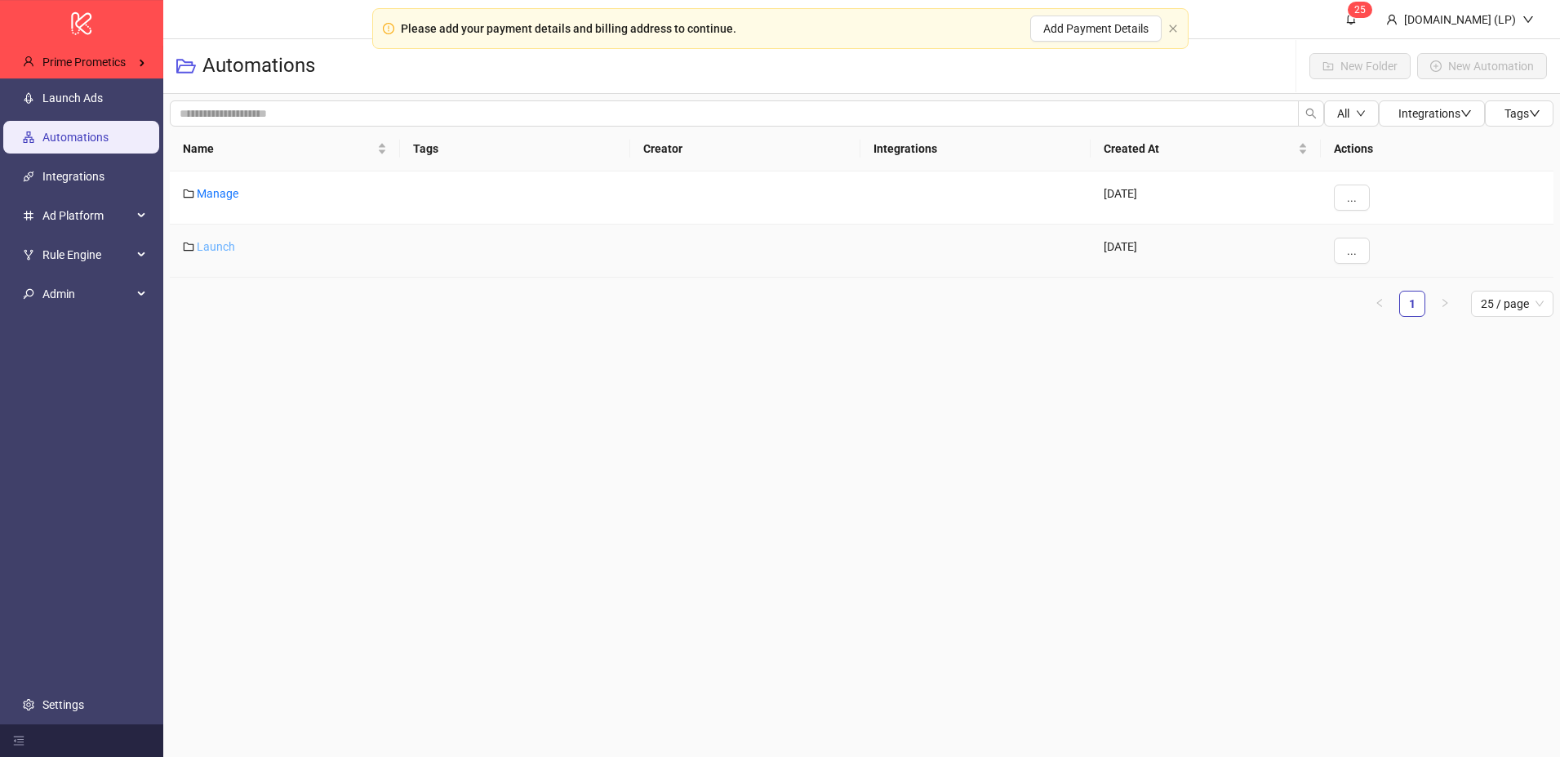
click at [216, 243] on link "Launch" at bounding box center [216, 246] width 38 height 13
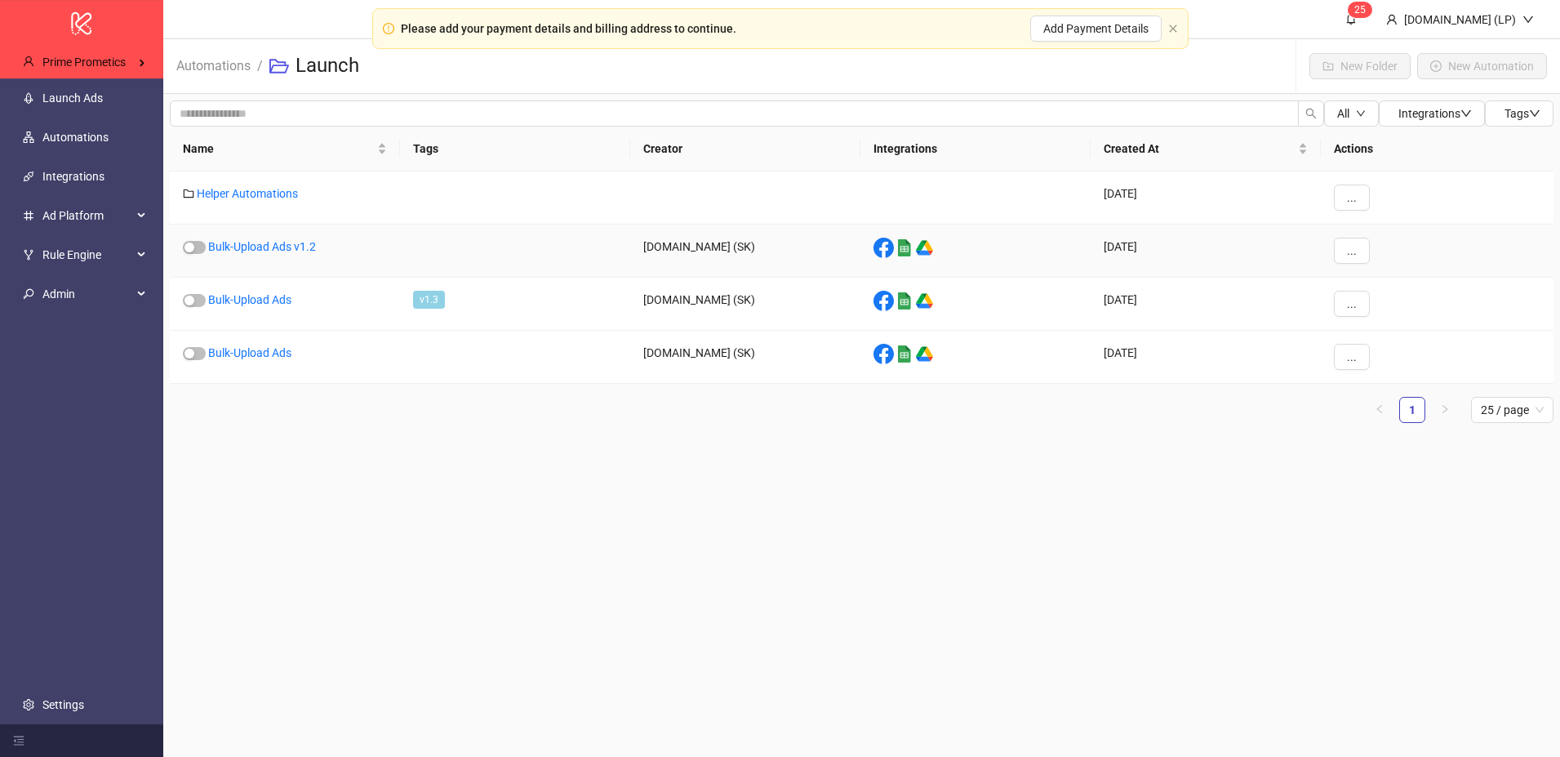
click at [243, 238] on div "Bulk-Upload Ads v1.2" at bounding box center [285, 251] width 230 height 53
click at [243, 243] on link "Bulk-Upload Ads v1.2" at bounding box center [262, 246] width 108 height 13
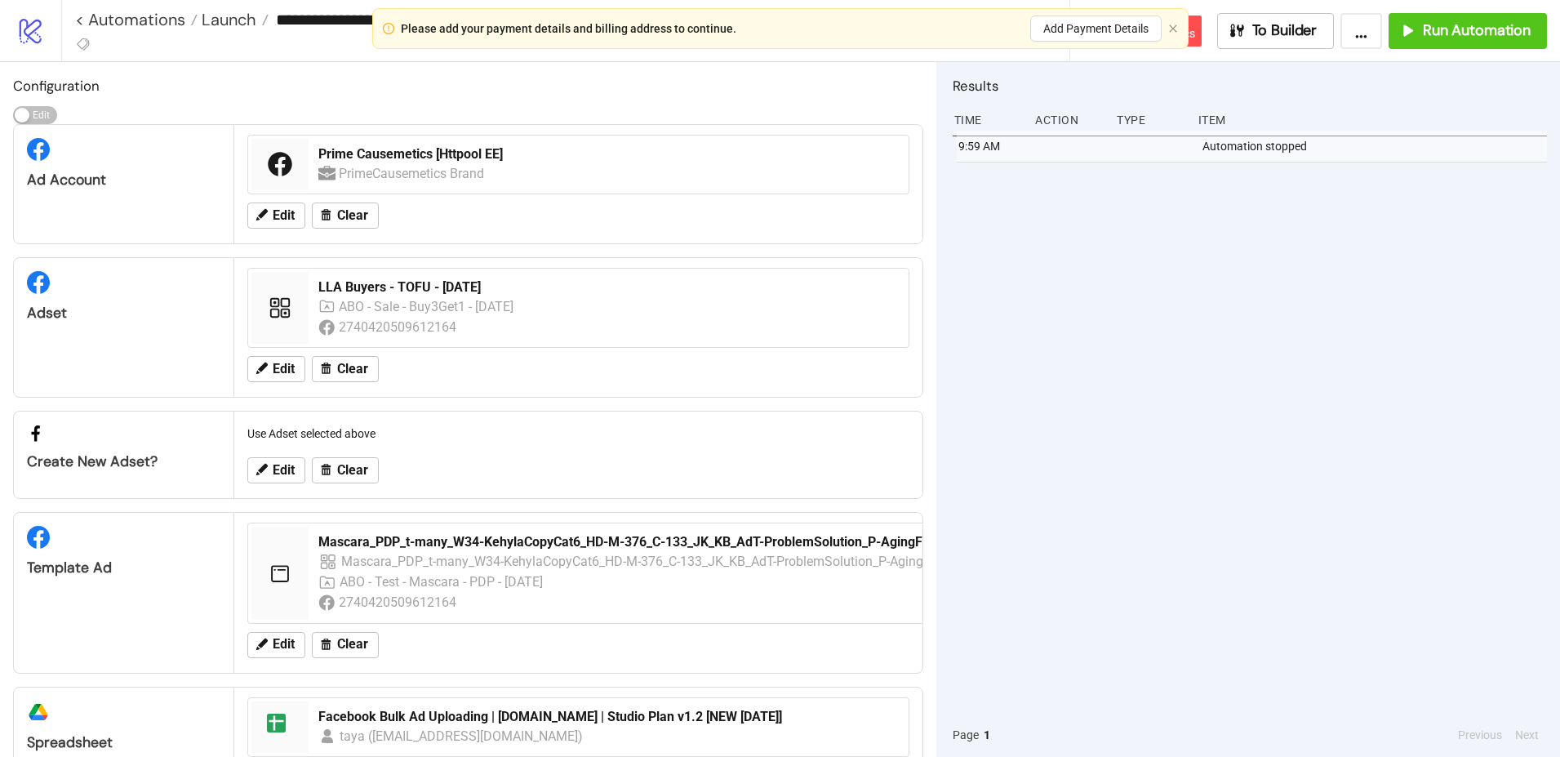
scroll to position [76, 0]
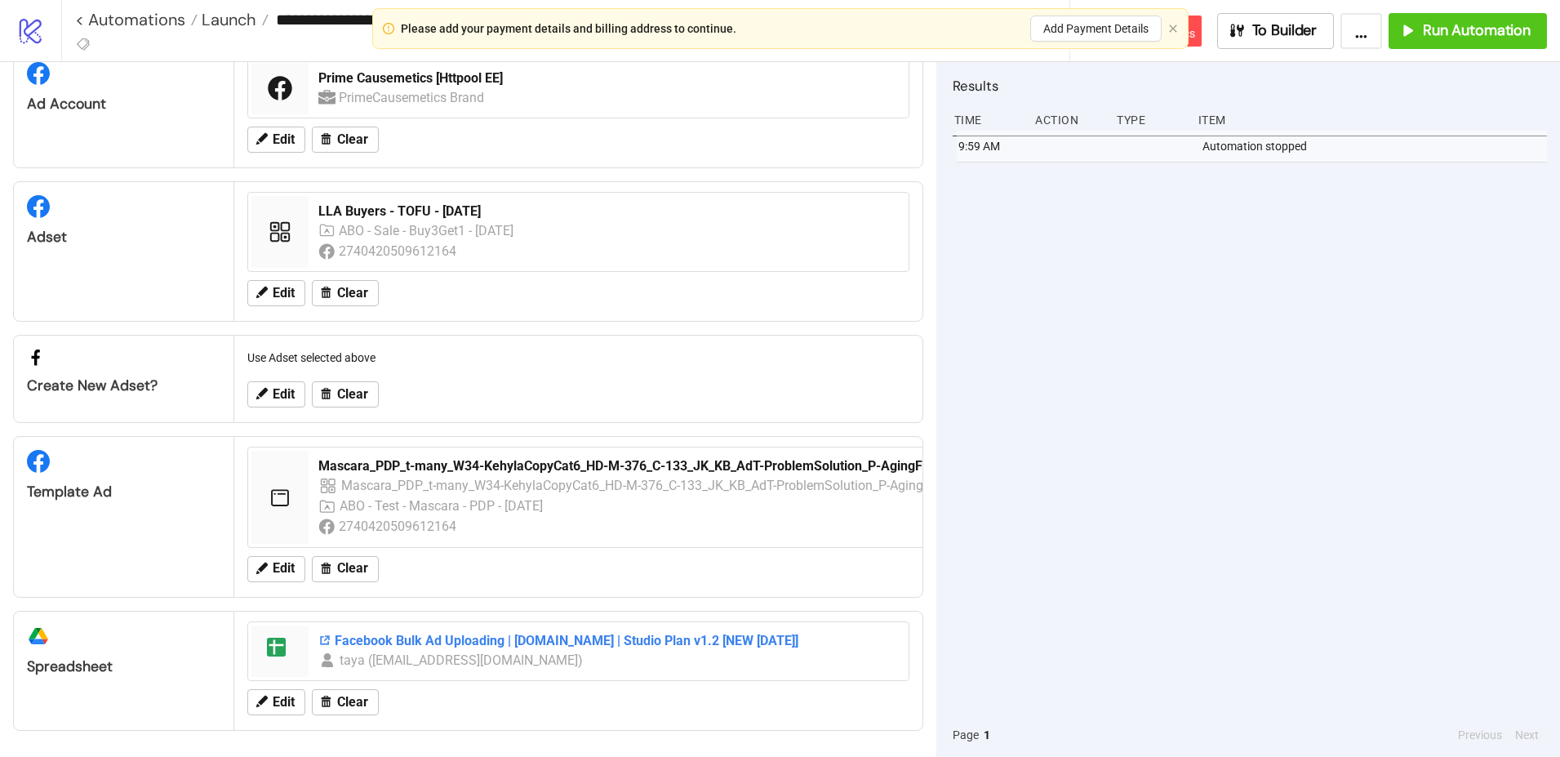
click at [528, 638] on div "Facebook Bulk Ad Uploading | [DOMAIN_NAME] | Studio Plan v1.2 [NEW [DATE]]" at bounding box center [608, 641] width 581 height 18
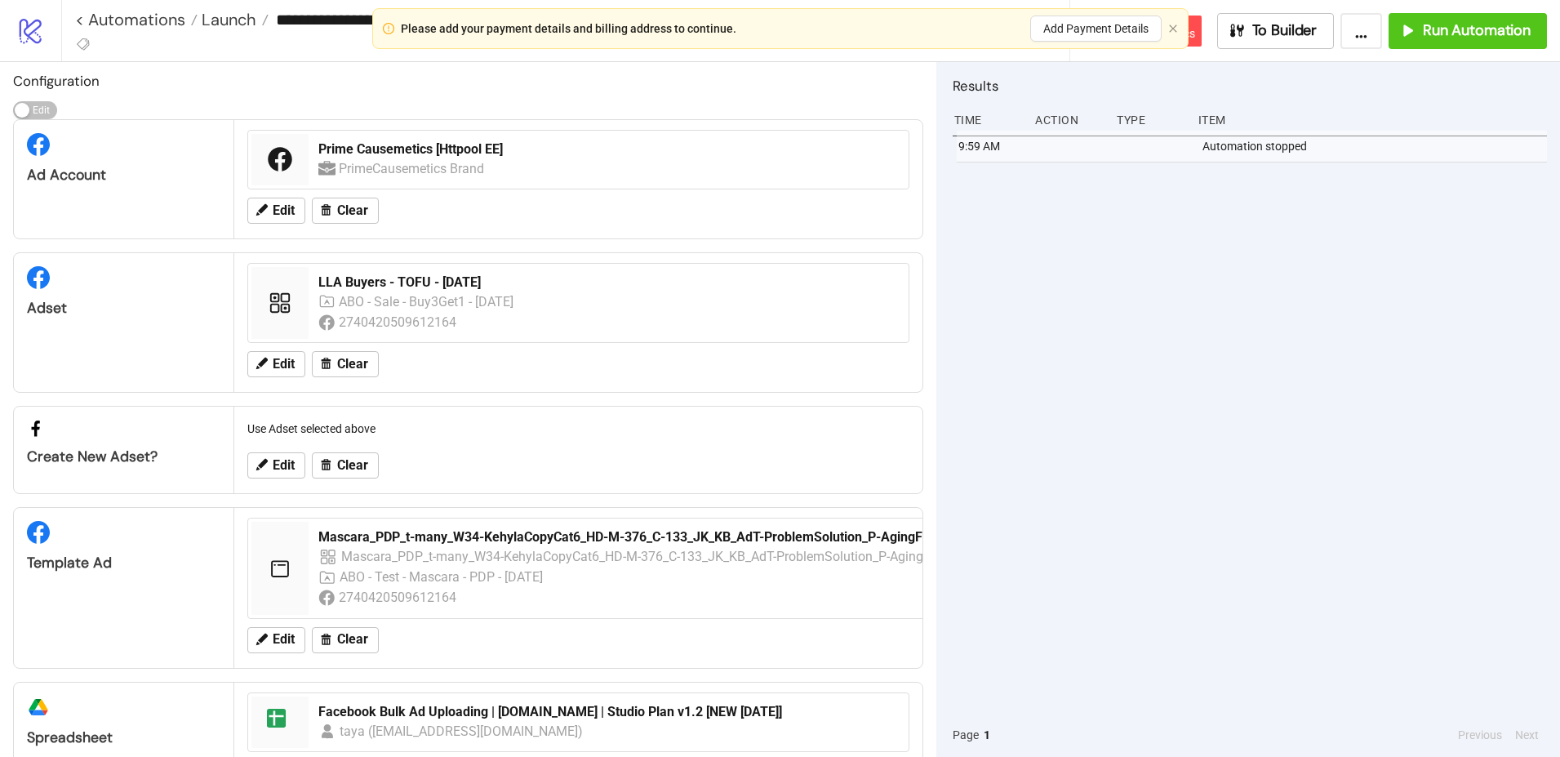
scroll to position [0, 0]
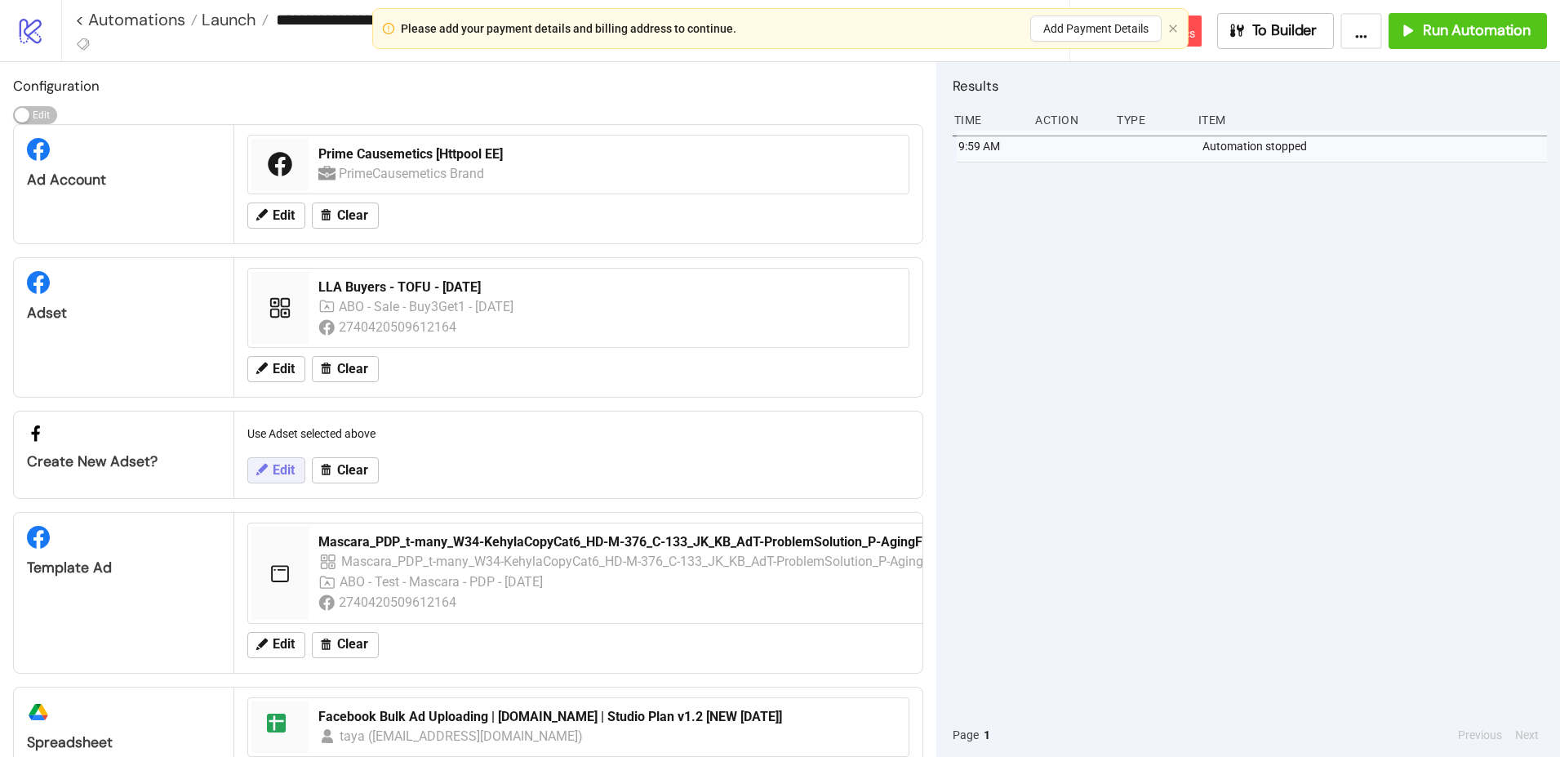
click at [267, 463] on icon at bounding box center [261, 469] width 15 height 15
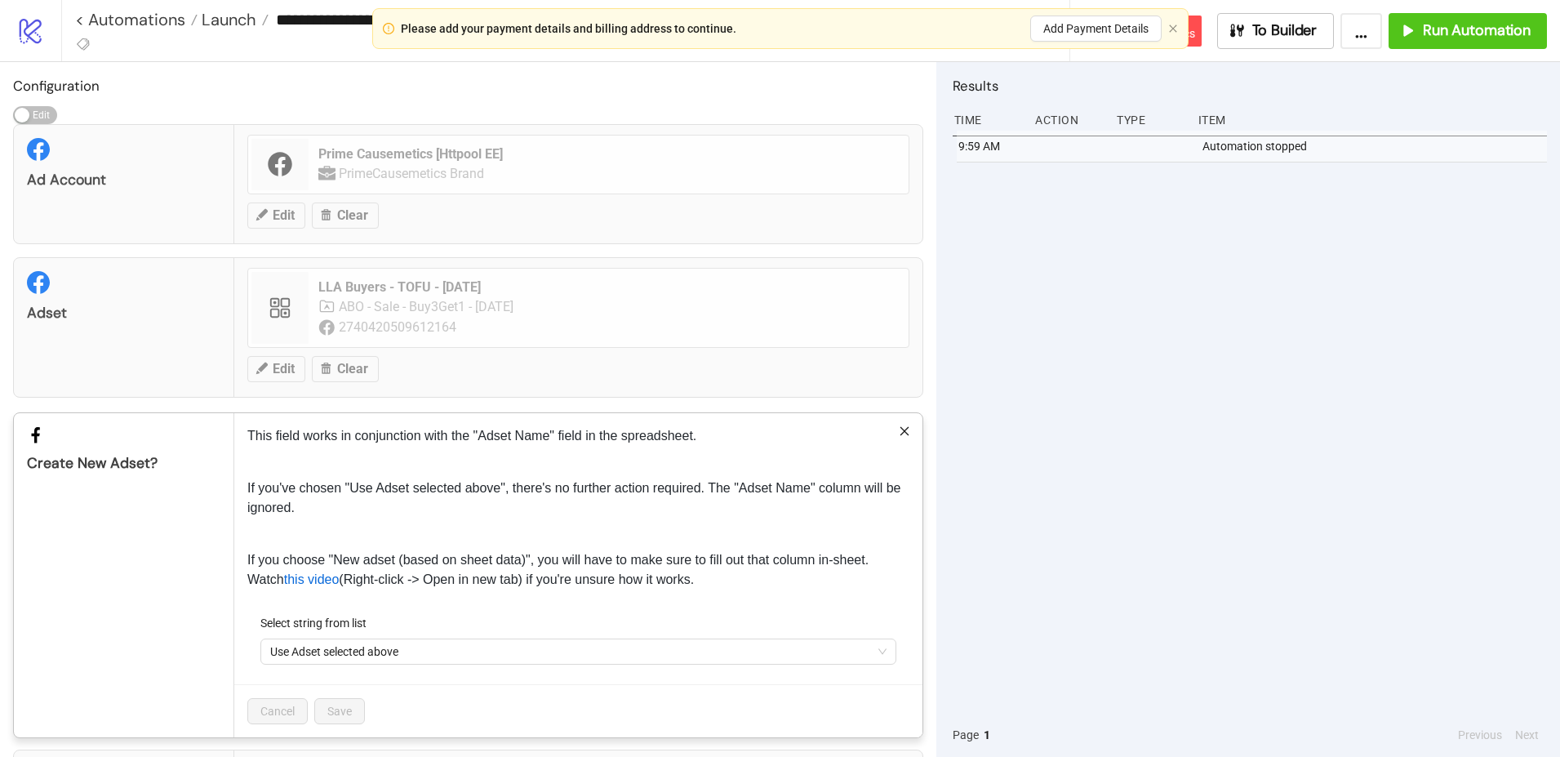
click at [895, 427] on p "This field works in conjunction with the "Adset Name" field in the spreadsheet." at bounding box center [578, 436] width 662 height 20
click at [908, 429] on icon "close" at bounding box center [904, 430] width 11 height 11
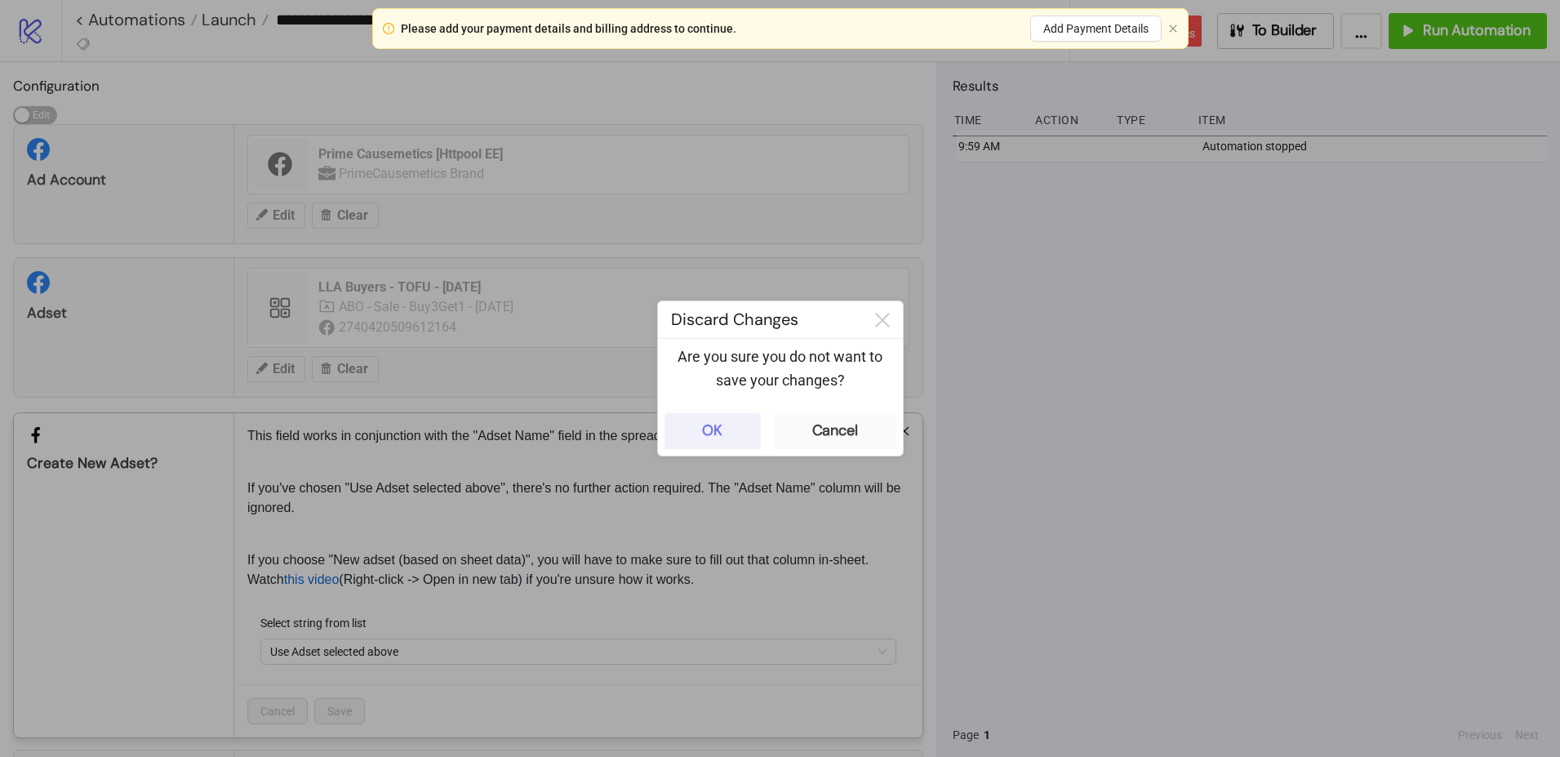
click at [736, 427] on button "OK" at bounding box center [713, 431] width 96 height 36
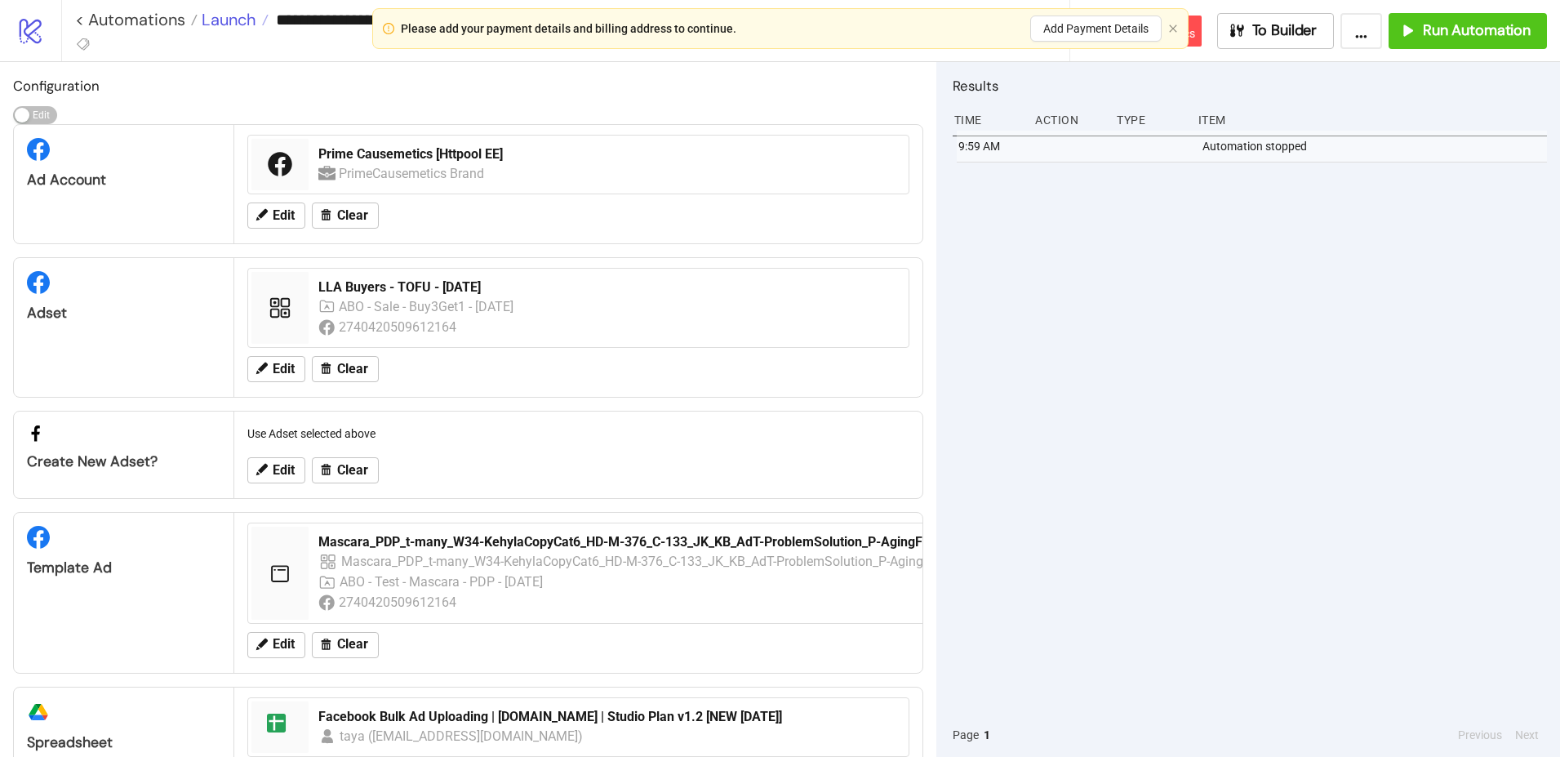
click at [220, 21] on span "Launch" at bounding box center [227, 19] width 59 height 21
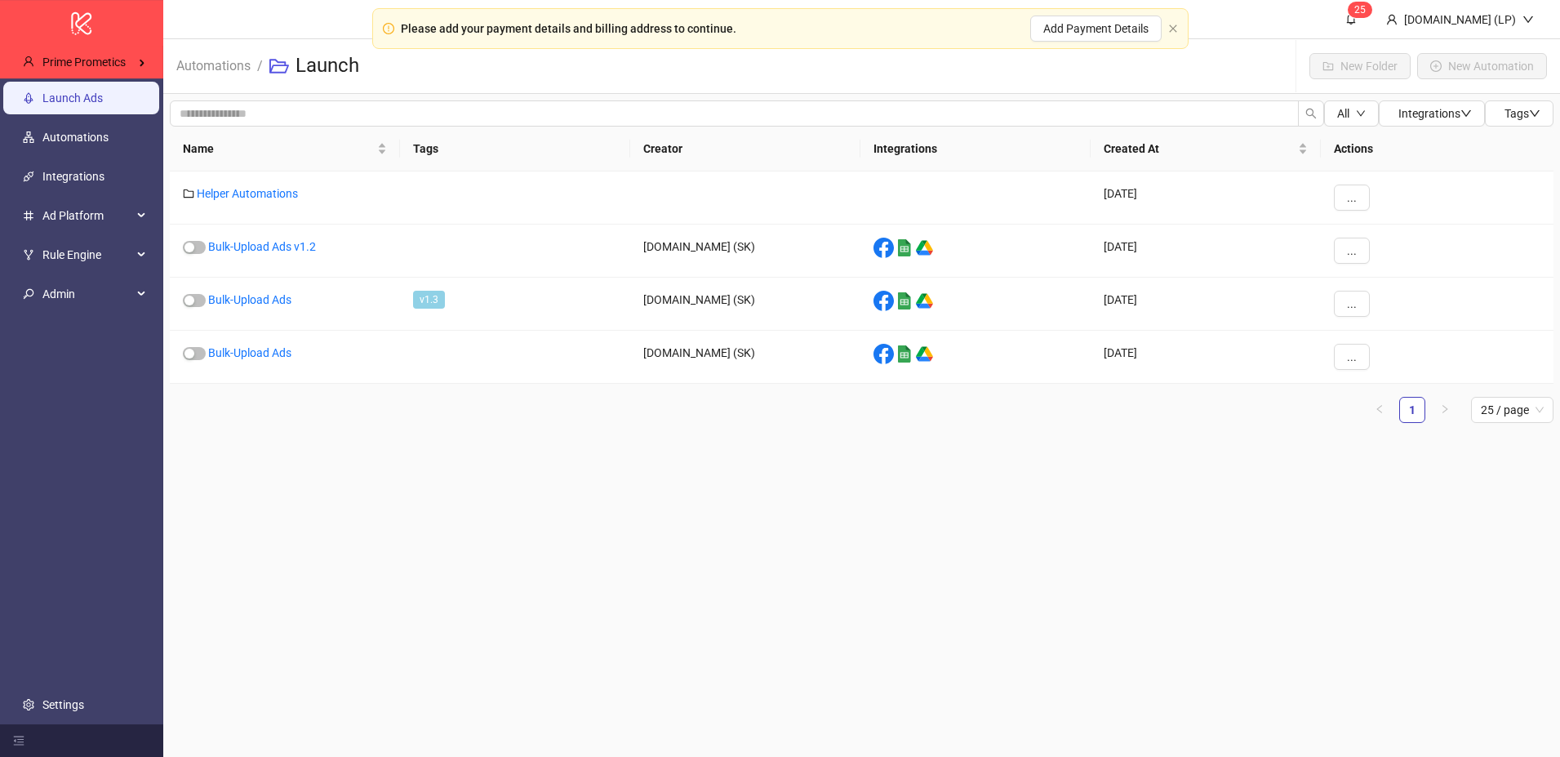
click at [103, 100] on link "Launch Ads" at bounding box center [72, 97] width 60 height 13
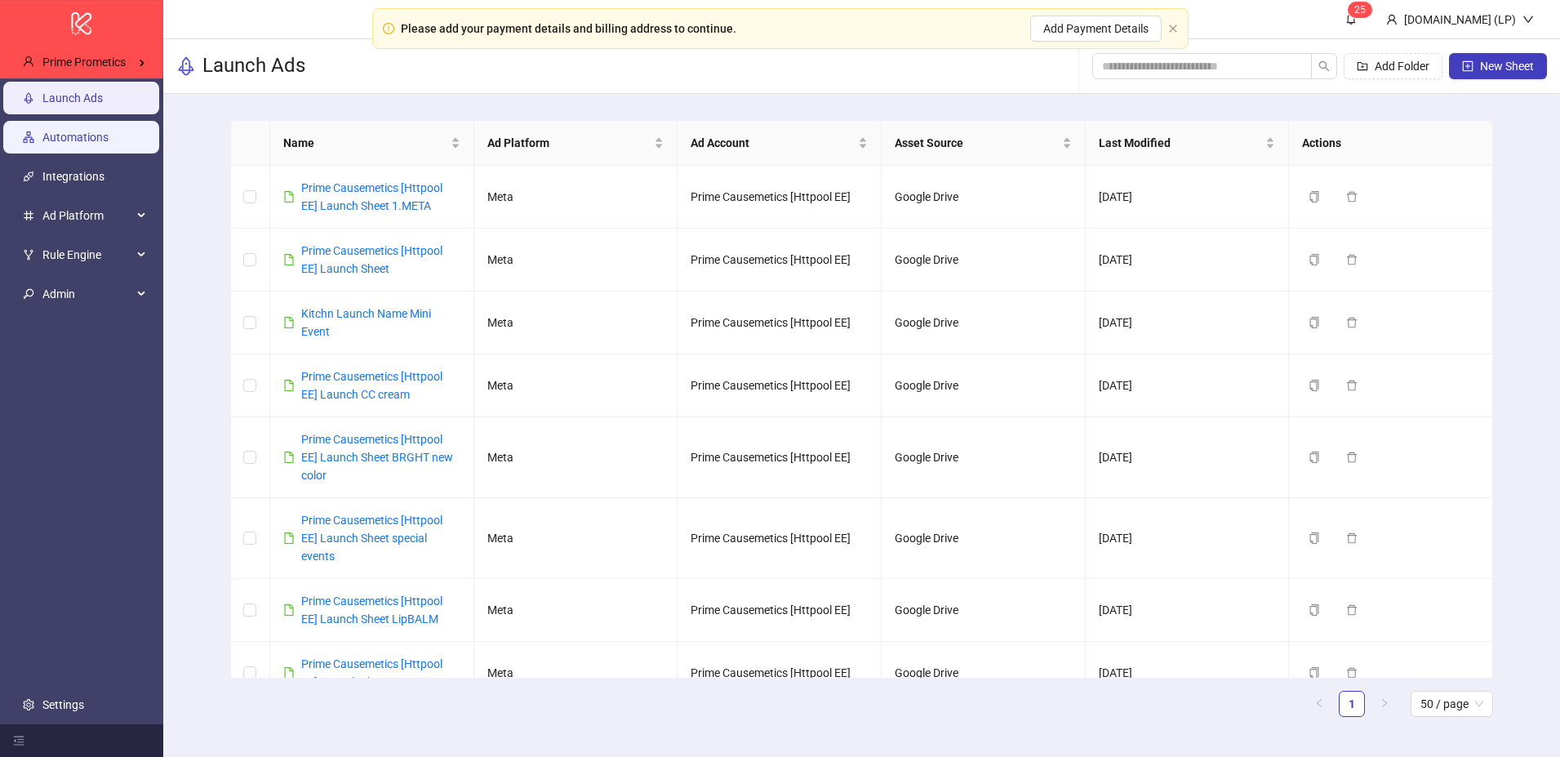
click at [90, 144] on link "Automations" at bounding box center [75, 137] width 66 height 13
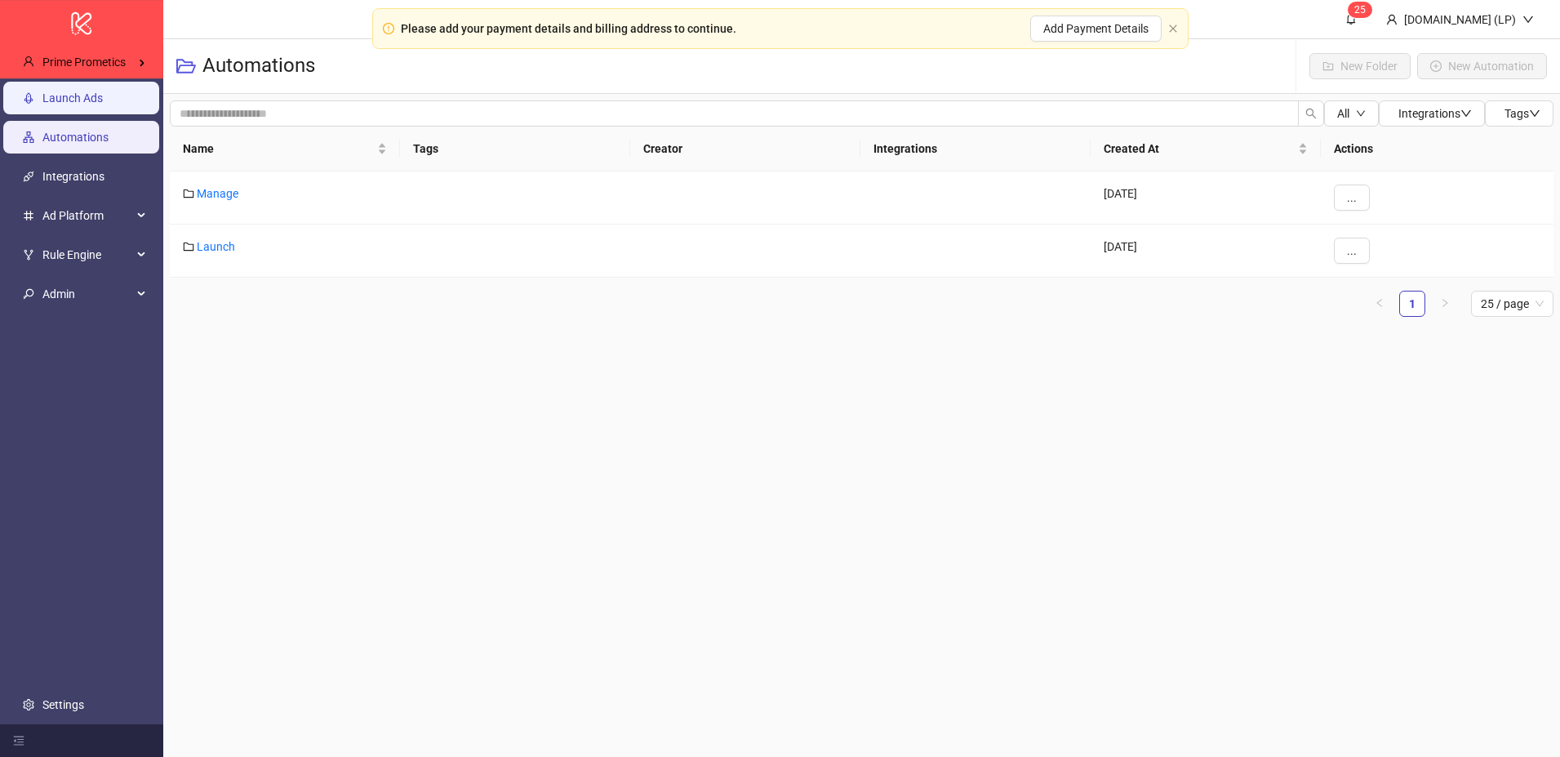
click at [103, 91] on link "Launch Ads" at bounding box center [72, 97] width 60 height 13
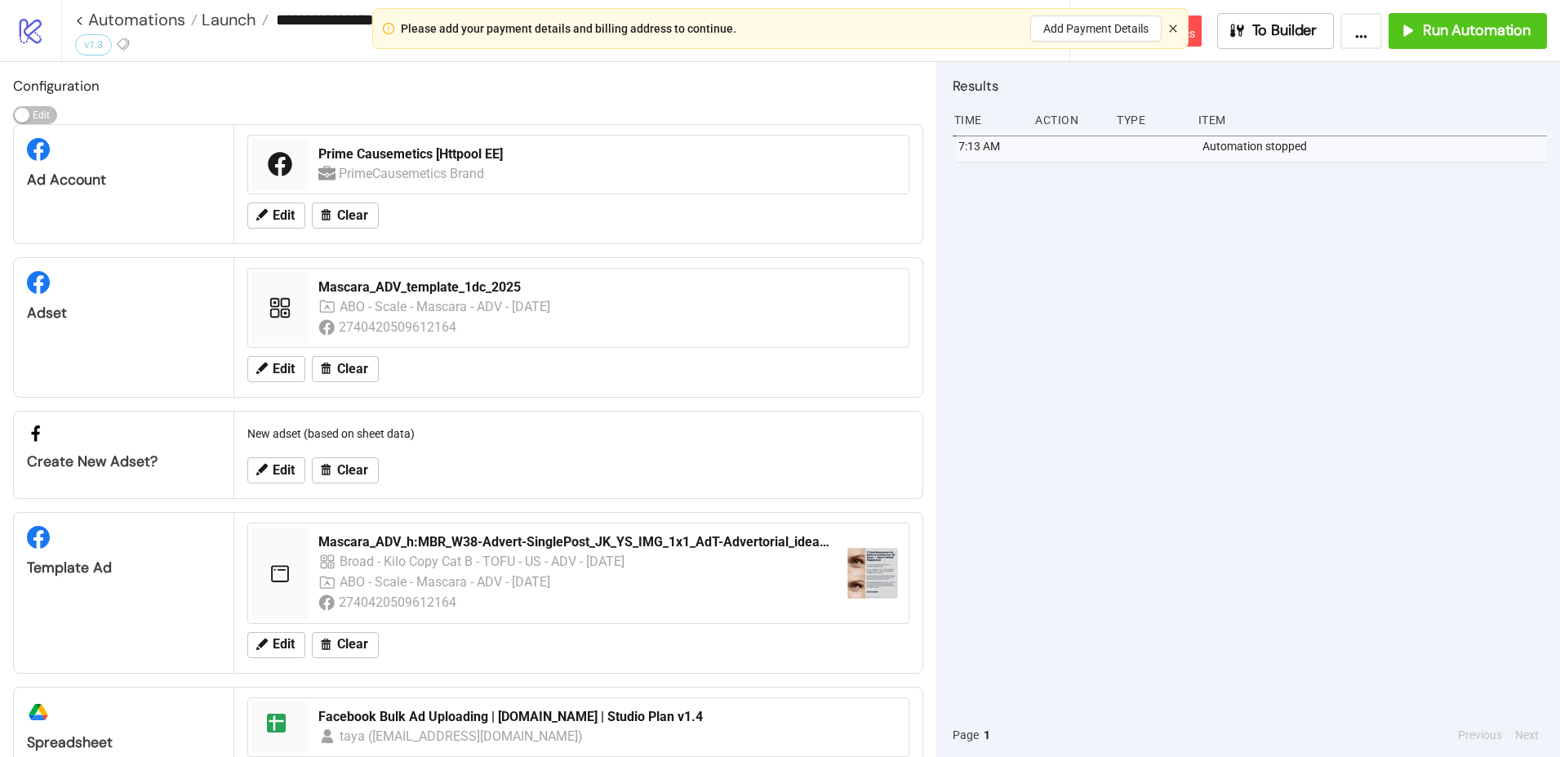
click at [1169, 30] on icon "close" at bounding box center [1174, 29] width 10 height 10
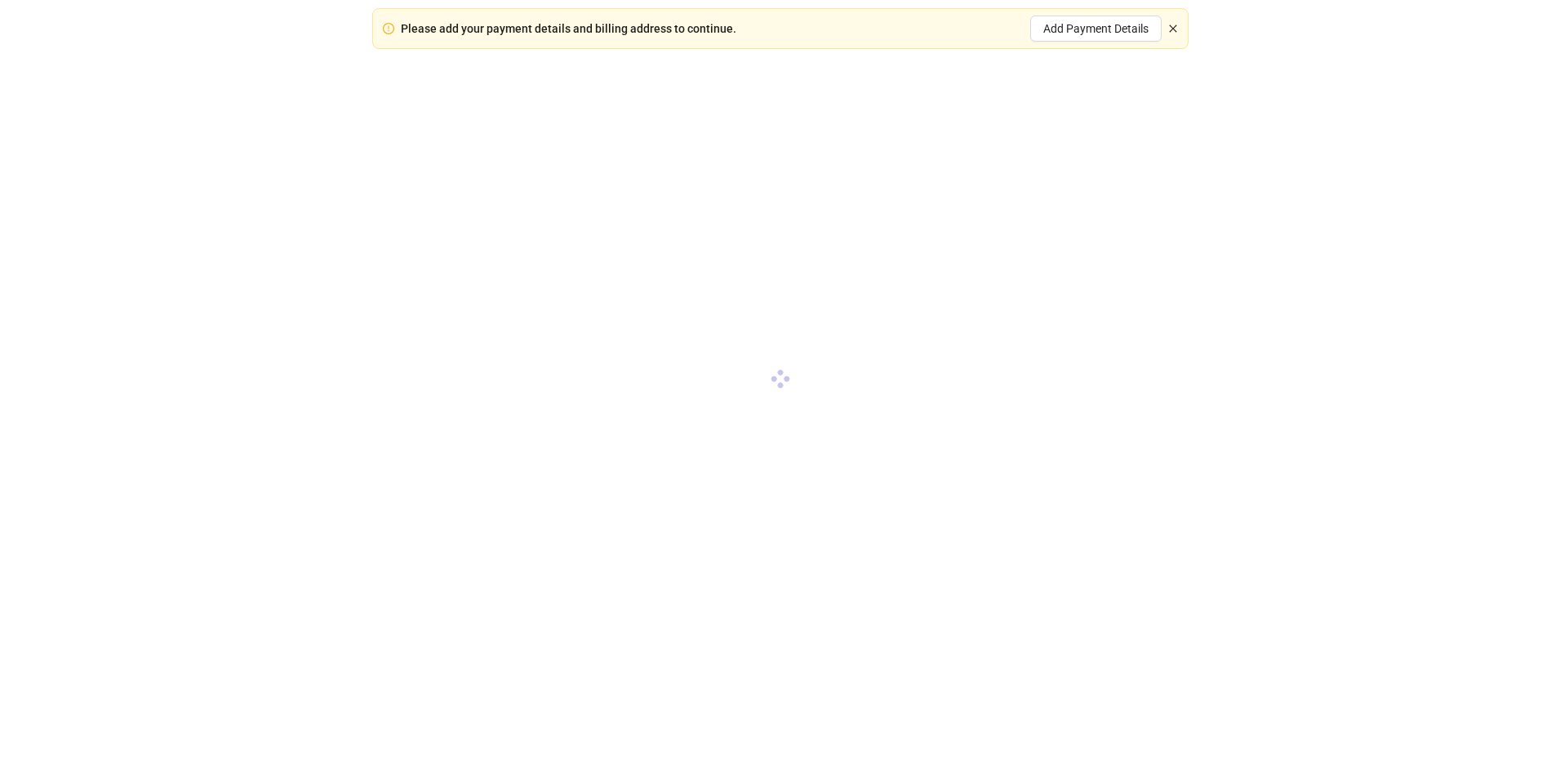
click at [1177, 27] on icon "close" at bounding box center [1174, 29] width 10 height 10
